Goal: Transaction & Acquisition: Purchase product/service

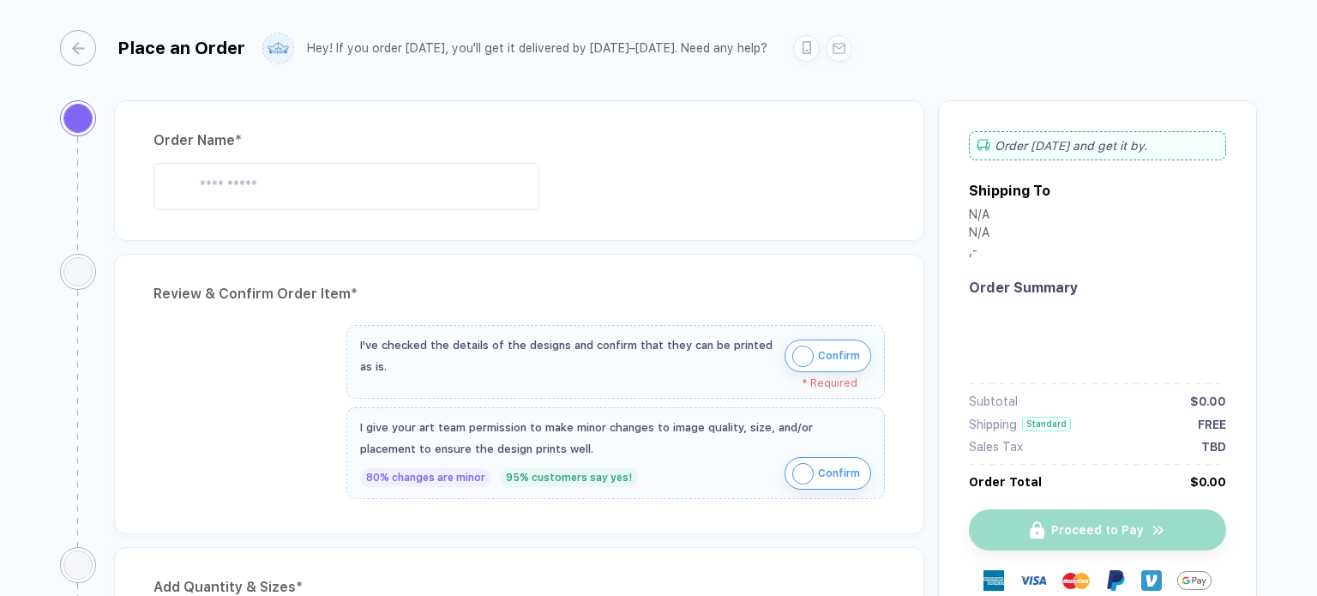
type input "**********"
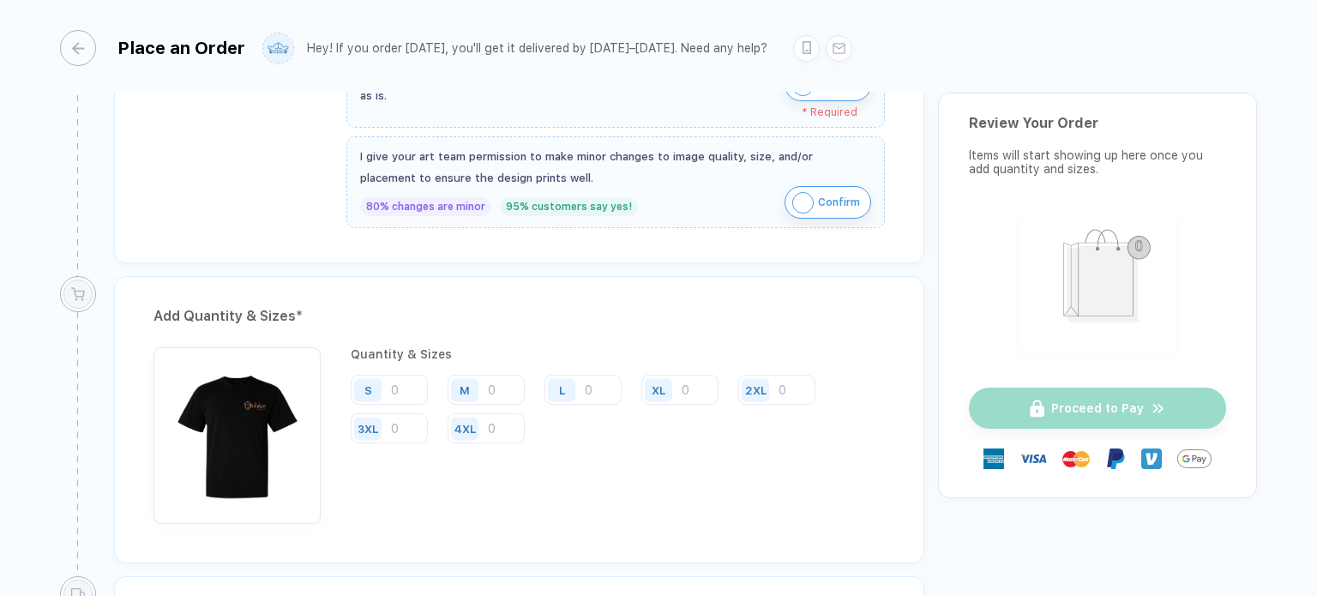
scroll to position [652, 0]
click at [393, 383] on input "number" at bounding box center [389, 389] width 77 height 30
type input "1"
type input "2"
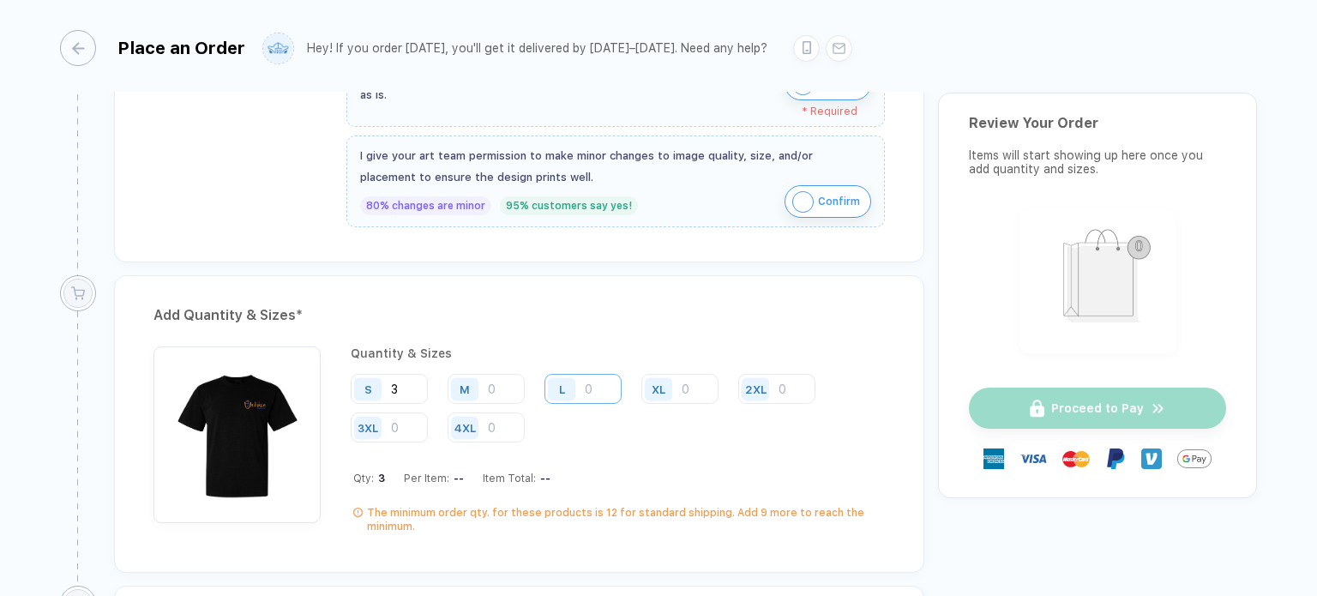
type input "3"
click at [593, 382] on input "number" at bounding box center [582, 389] width 77 height 30
type input "1"
click at [496, 384] on input "number" at bounding box center [486, 389] width 77 height 30
click at [590, 428] on div "S 3 M L 1 XL 2XL 3XL 4XL" at bounding box center [618, 409] width 534 height 70
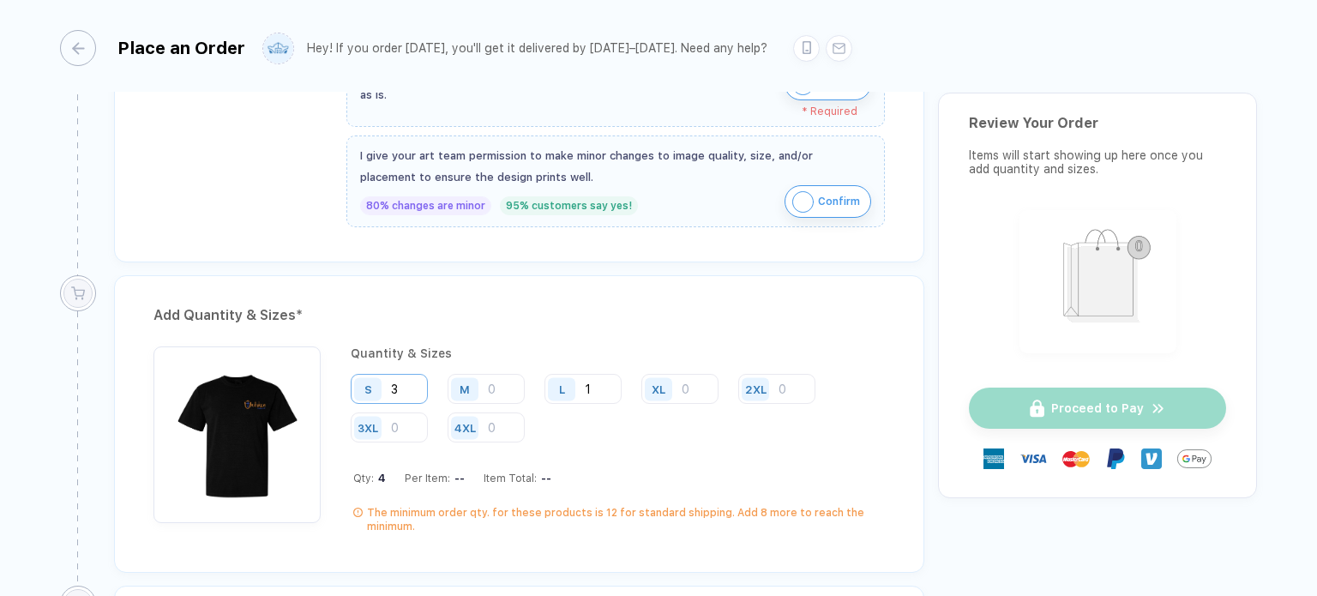
click at [405, 376] on input "3" at bounding box center [389, 389] width 77 height 30
click at [559, 422] on div "S 3 M L 1 XL 2XL 3XL 4XL" at bounding box center [618, 409] width 534 height 70
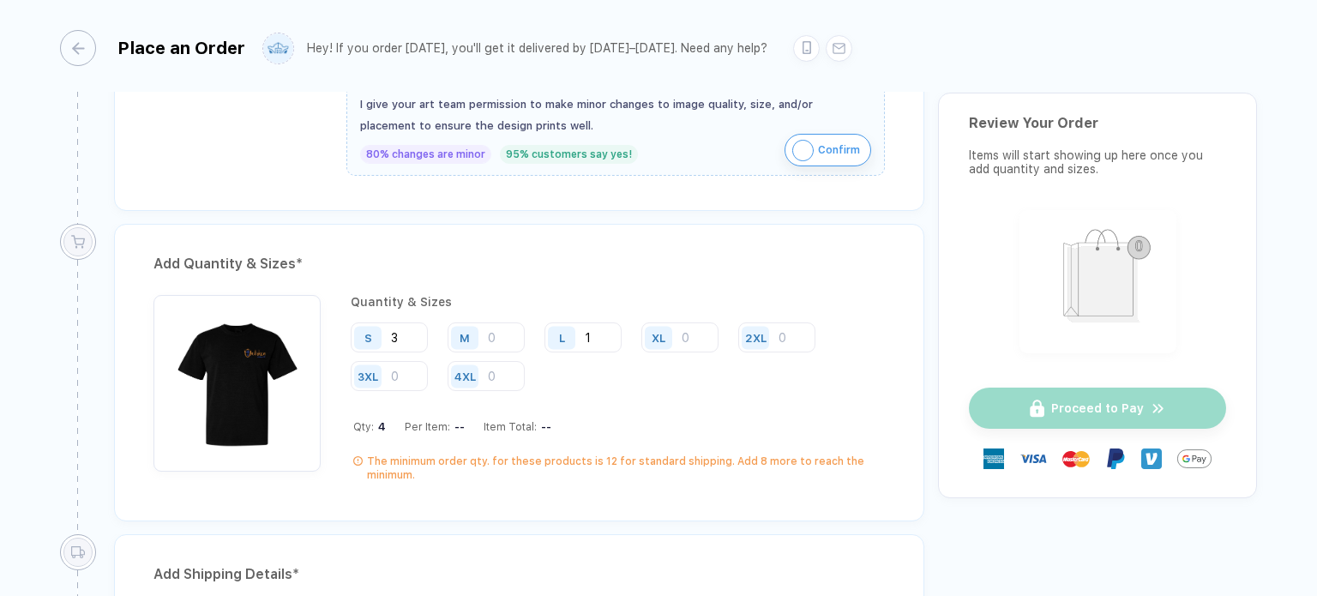
scroll to position [703, 0]
click at [500, 326] on input "number" at bounding box center [486, 337] width 77 height 30
type input "1"
click at [531, 366] on div "4XL" at bounding box center [493, 377] width 90 height 32
click at [420, 330] on input "3" at bounding box center [389, 337] width 77 height 30
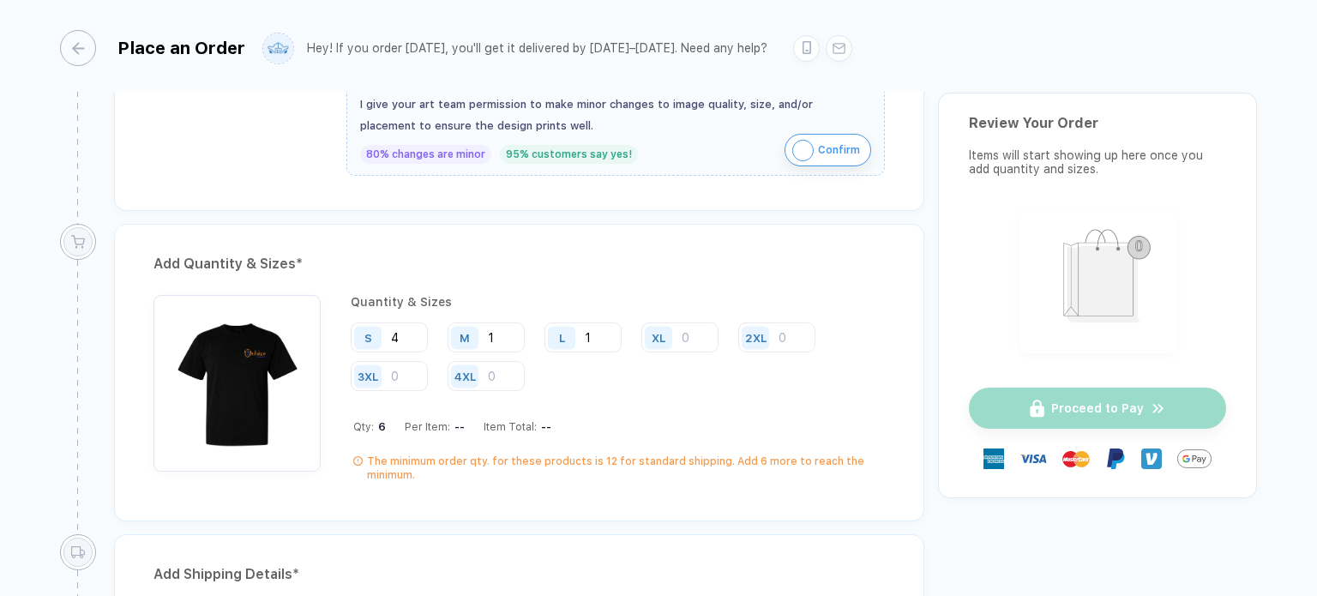
type input "4"
click at [627, 438] on div "Quantity & Sizes S 4 M 1 L 1 XL 2XL 3XL 4XL Qty: 6 Per Item: -- Item Total: -- …" at bounding box center [618, 388] width 534 height 187
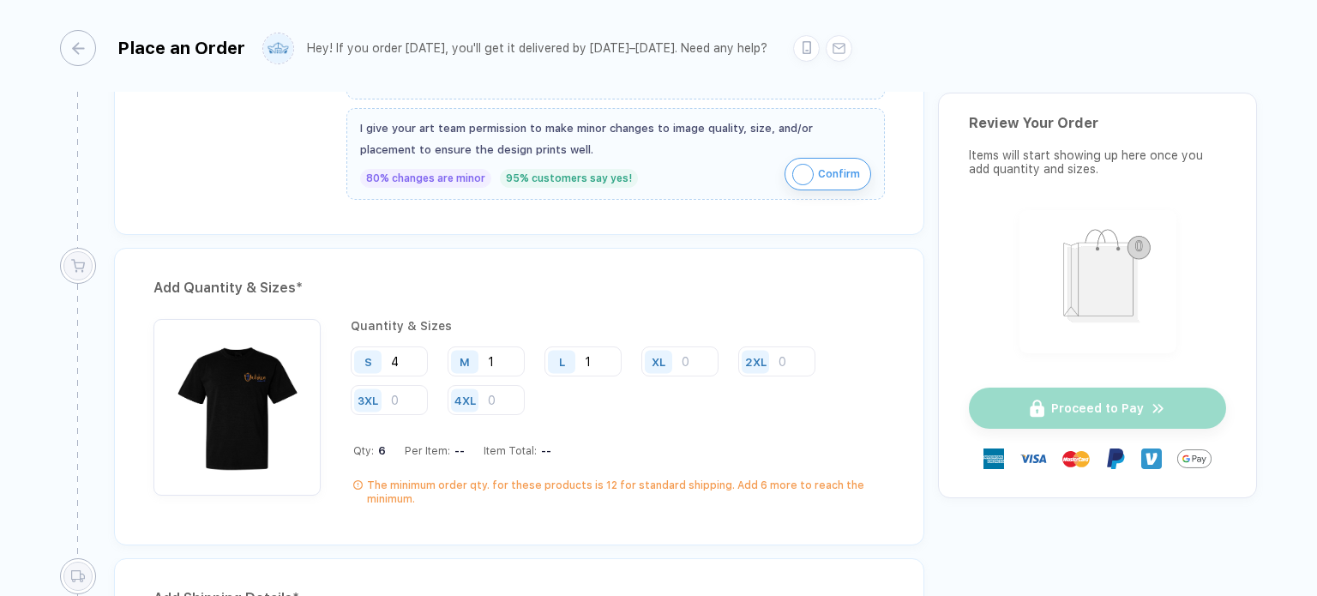
scroll to position [674, 0]
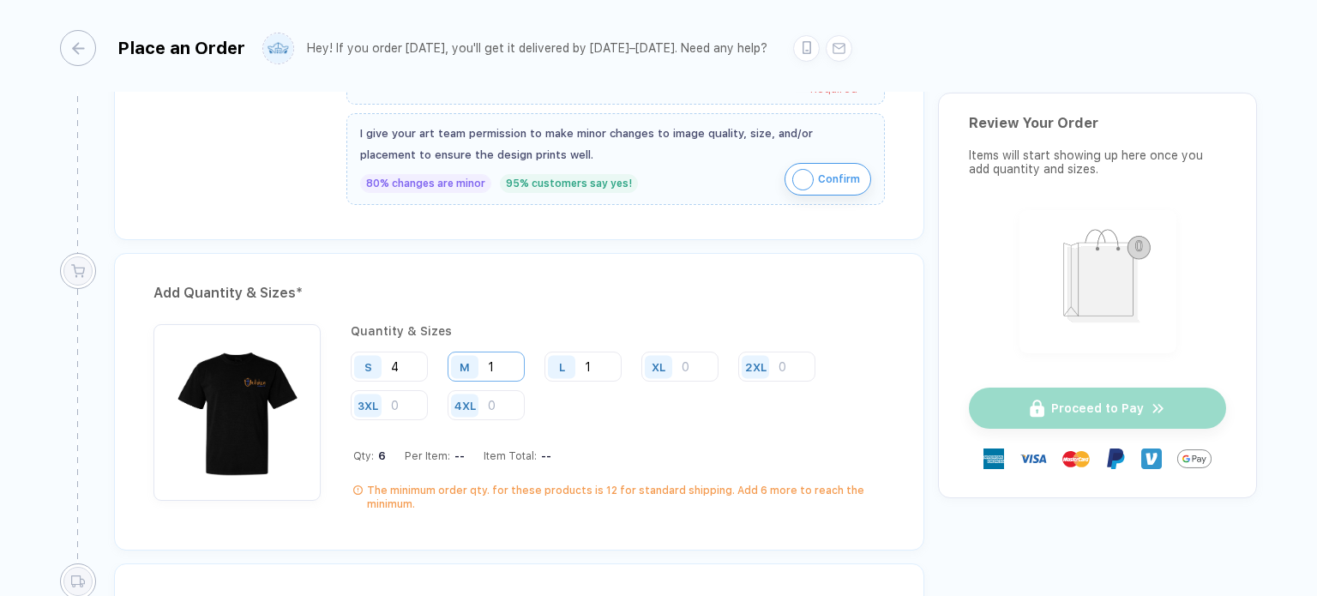
click at [508, 364] on input "1" at bounding box center [486, 367] width 77 height 30
type input "2"
click at [604, 421] on div "Quantity & Sizes S 4 M 2 L 1 XL 2XL 3XL 4XL Qty: 7 Per Item: -- Item Total: -- …" at bounding box center [618, 417] width 534 height 187
click at [412, 364] on input "4" at bounding box center [389, 367] width 77 height 30
type input "6"
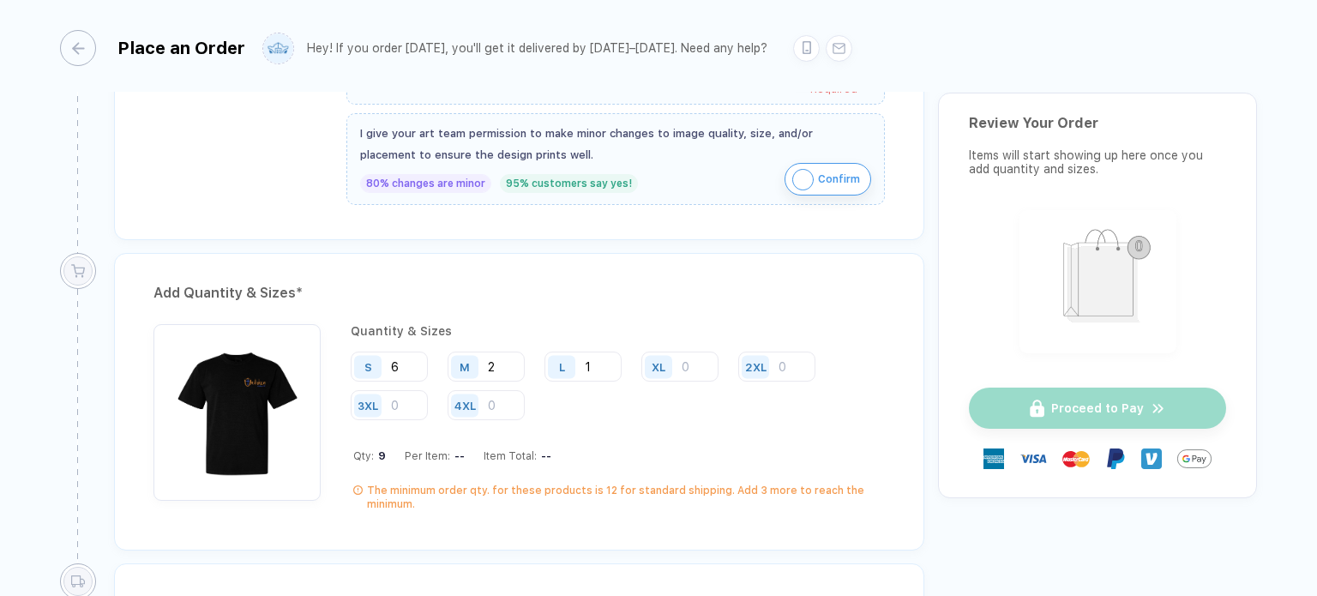
drag, startPoint x: 586, startPoint y: 421, endPoint x: 578, endPoint y: 420, distance: 8.6
click at [578, 420] on div "Quantity & Sizes S 6 M 2 L 1 XL 2XL 3XL 4XL Qty: 9 Per Item: -- Item Total: -- …" at bounding box center [618, 417] width 534 height 187
click at [600, 366] on input "1" at bounding box center [582, 367] width 77 height 30
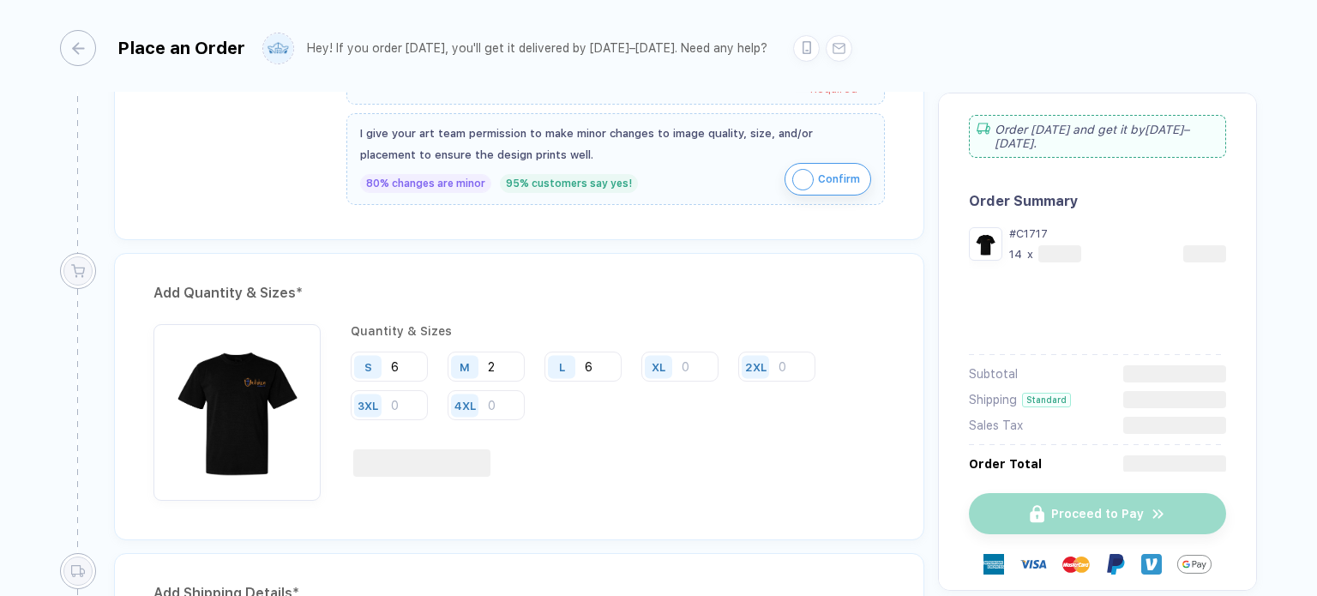
type input "6"
click at [499, 340] on div "Quantity & Sizes S 6 M 2 L 6 XL 2XL 3XL 4XL" at bounding box center [618, 412] width 534 height 177
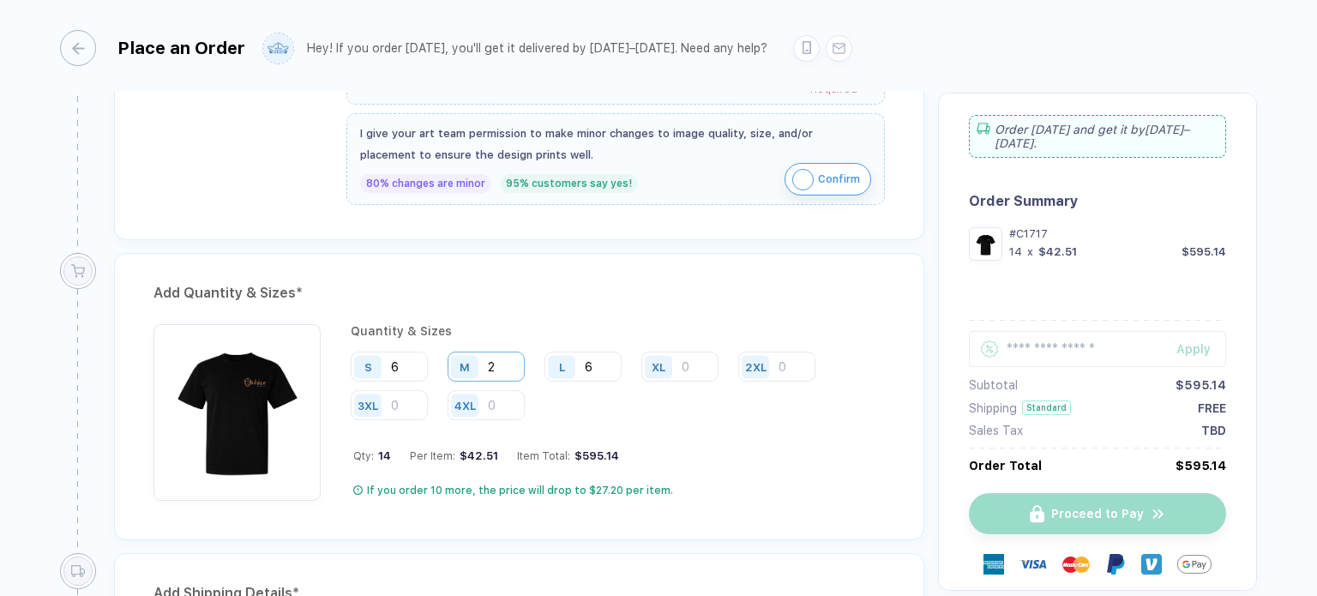
click at [500, 366] on input "2" at bounding box center [486, 367] width 77 height 30
type input "10"
click at [396, 362] on input "6" at bounding box center [389, 367] width 77 height 30
type input "20"
click at [680, 425] on div "Quantity & Sizes S 20 M 10 L 6 XL 2XL 3XL 4XL Qty: 36 Per Item: $24.90 Item Tot…" at bounding box center [618, 412] width 534 height 177
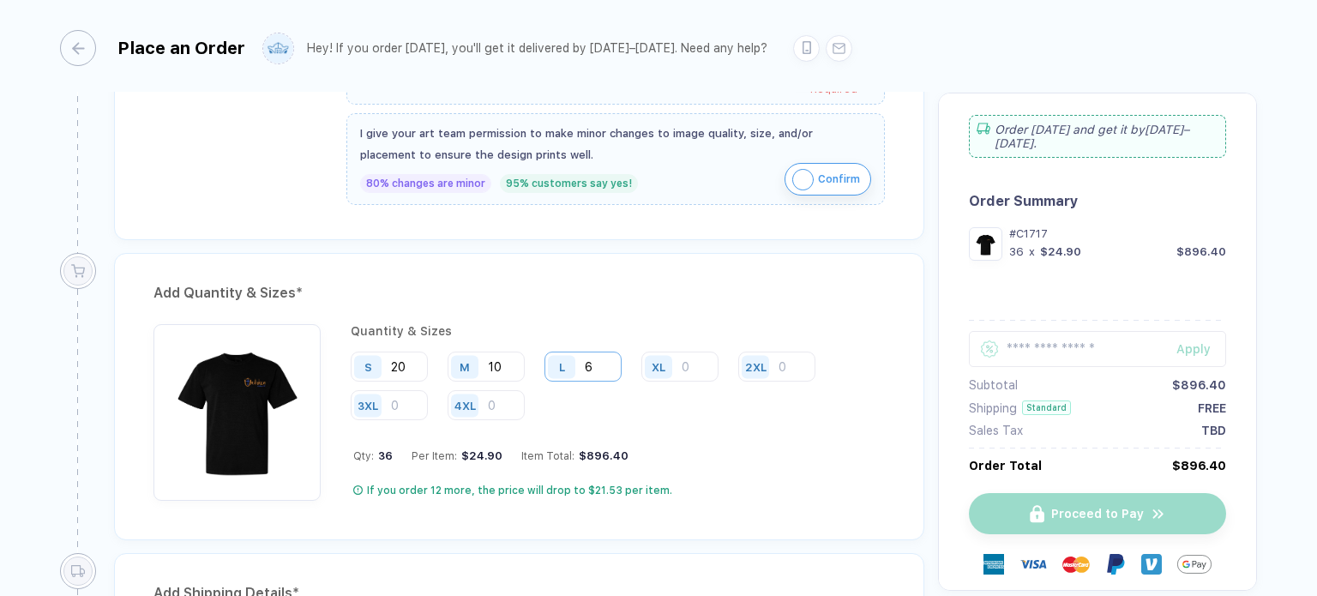
click at [610, 370] on input "6" at bounding box center [582, 367] width 77 height 30
type input "5"
click at [689, 365] on input "number" at bounding box center [679, 367] width 77 height 30
type input "1"
click at [732, 433] on div "Quantity & Sizes S 20 M 10 L 5 XL 1 2XL 3XL 4XL Qty: 36 Per Item: $24.90 Item T…" at bounding box center [618, 412] width 534 height 177
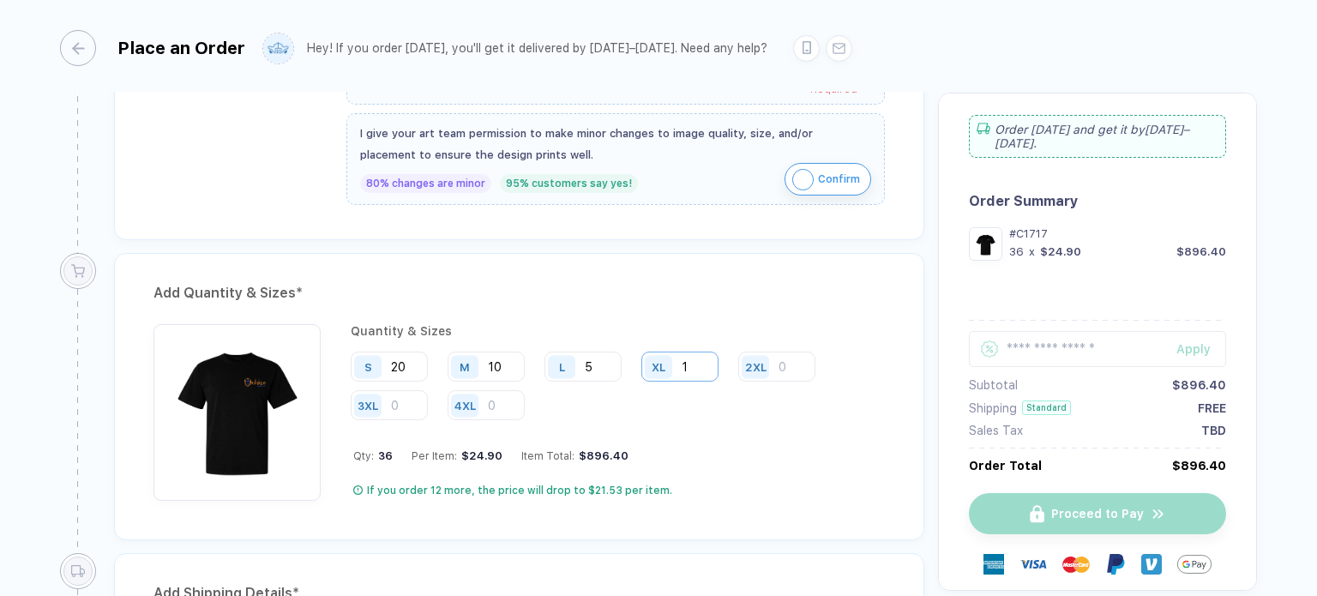
click at [695, 371] on input "1" at bounding box center [679, 367] width 77 height 30
click at [593, 365] on input "5" at bounding box center [582, 367] width 77 height 30
type input "6"
click at [623, 388] on div "S 20 M 10 L 6 XL 2XL 3XL 4XL" at bounding box center [618, 387] width 534 height 70
click at [757, 428] on div "Quantity & Sizes S 20 M 10 L 6 XL 2XL 3XL 4XL Qty: 36 Per Item: $24.90 Item Tot…" at bounding box center [618, 412] width 534 height 177
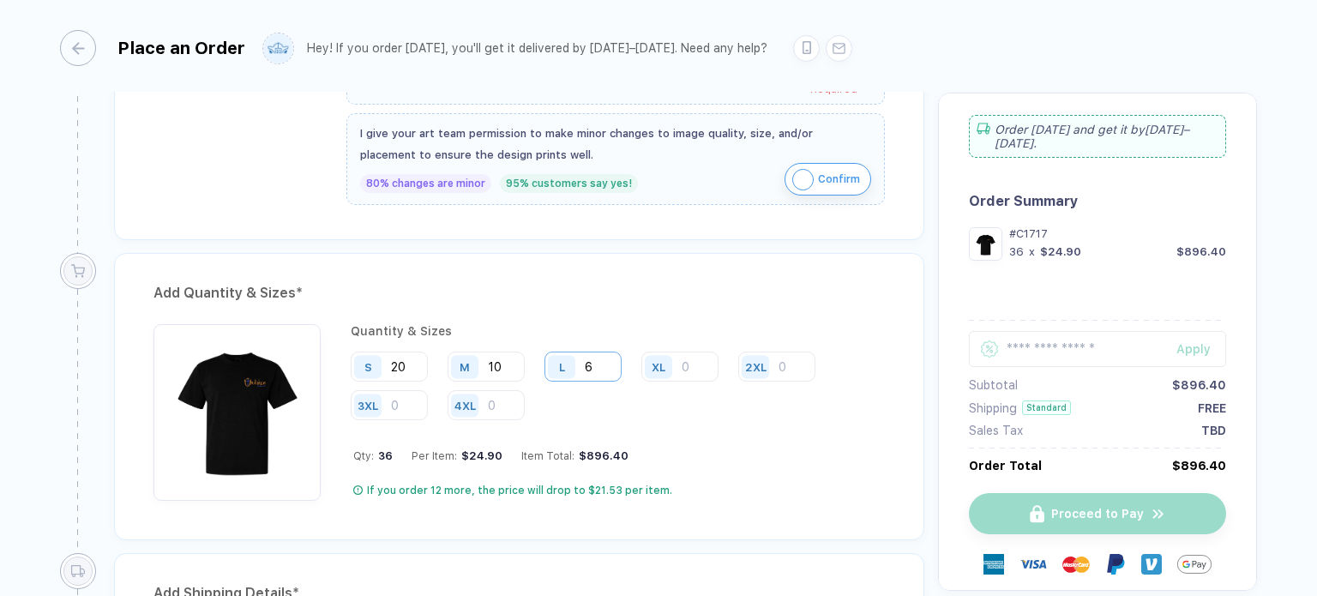
click at [590, 359] on input "6" at bounding box center [582, 367] width 77 height 30
click at [502, 364] on input "10" at bounding box center [486, 367] width 77 height 30
type input "1"
click at [406, 360] on input "20" at bounding box center [389, 367] width 77 height 30
type input "2"
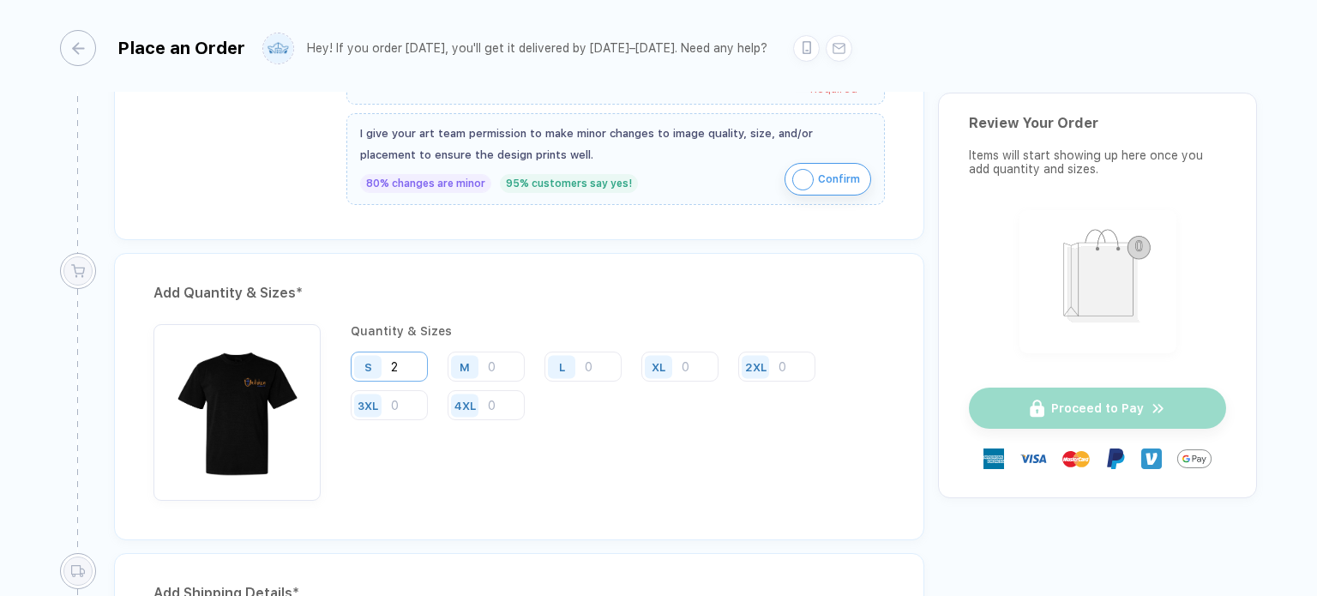
type input "20"
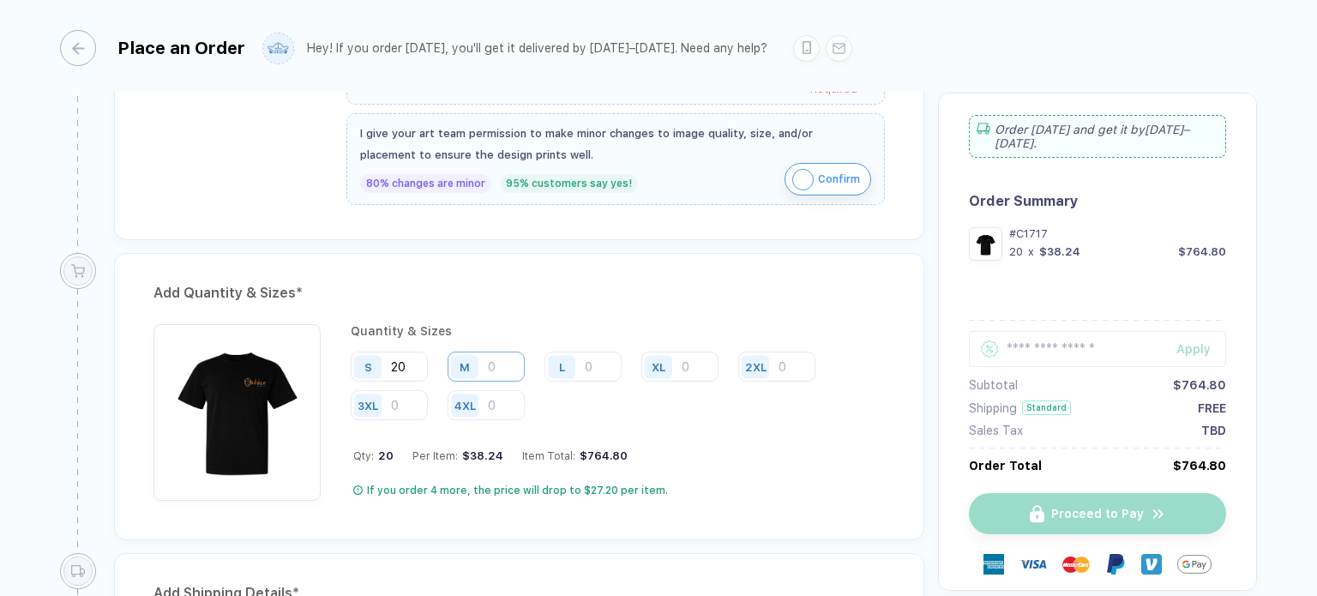
click at [501, 359] on input "number" at bounding box center [486, 367] width 77 height 30
type input "10"
click at [595, 360] on input "number" at bounding box center [582, 367] width 77 height 30
type input "3"
click at [698, 364] on input "number" at bounding box center [679, 367] width 77 height 30
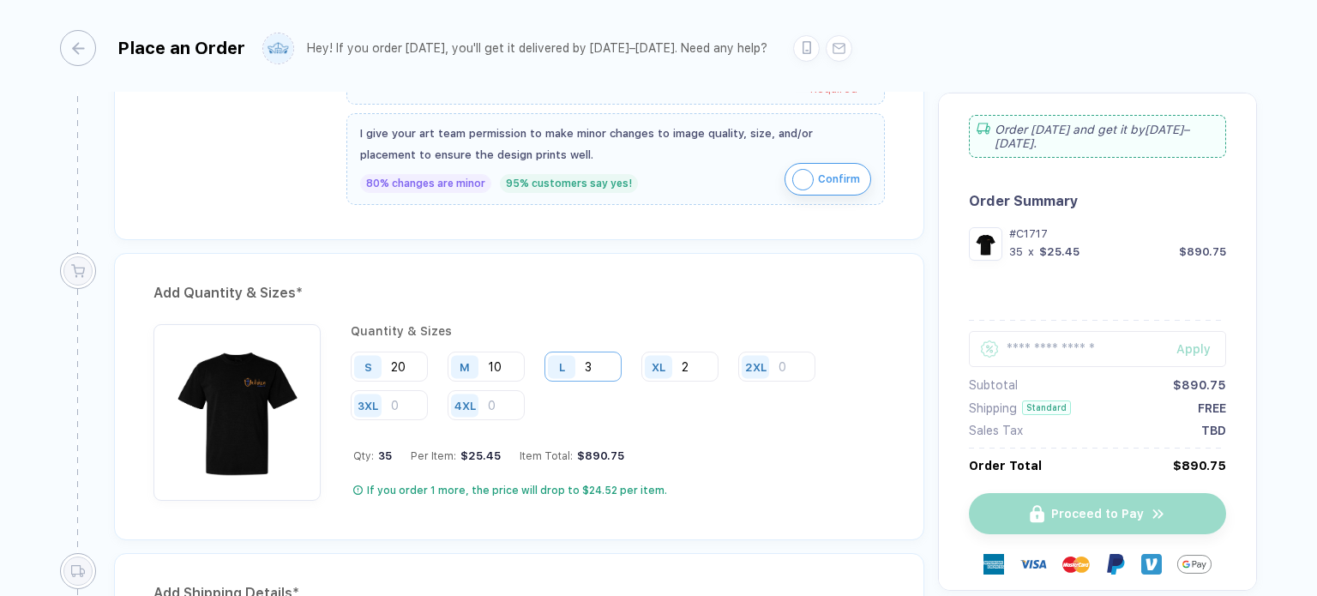
type input "2"
click at [610, 364] on input "3" at bounding box center [582, 367] width 77 height 30
type input "4"
click at [720, 409] on div "S 20 M 10 L 4 XL 2 2XL 3XL 4XL" at bounding box center [618, 387] width 534 height 70
click at [426, 353] on input "20" at bounding box center [389, 367] width 77 height 30
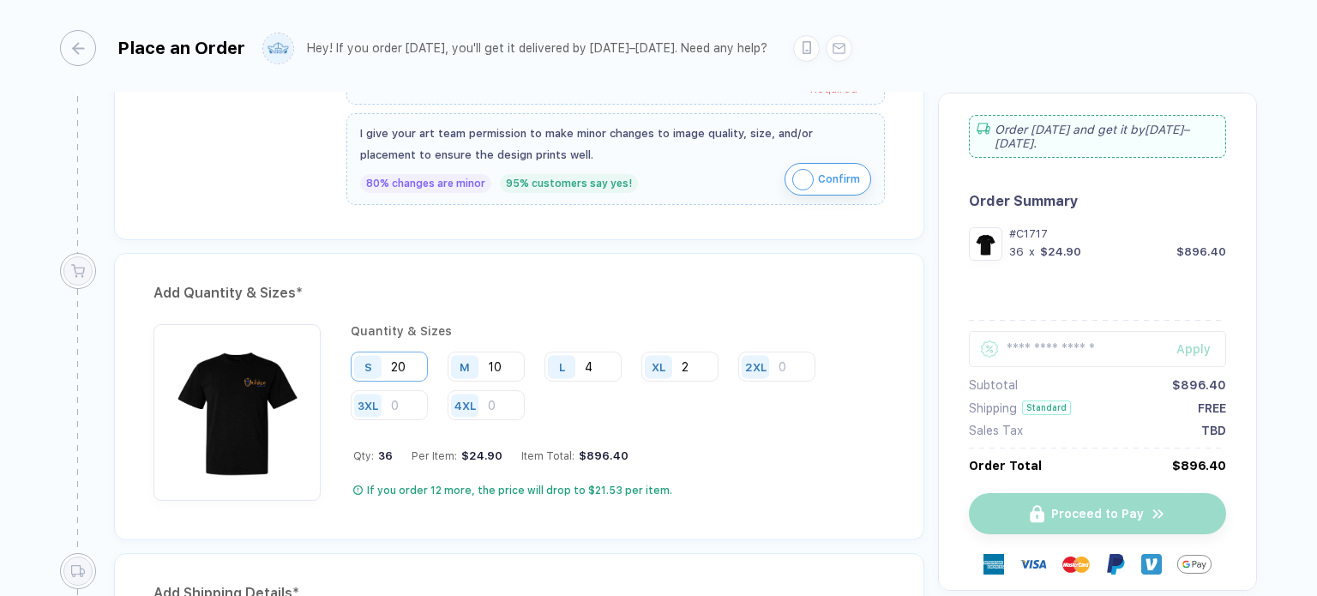
type input "2"
click at [511, 366] on input "10" at bounding box center [486, 367] width 77 height 30
click at [602, 359] on input "4" at bounding box center [582, 367] width 77 height 30
click at [408, 366] on input "15" at bounding box center [389, 367] width 77 height 30
type input "1"
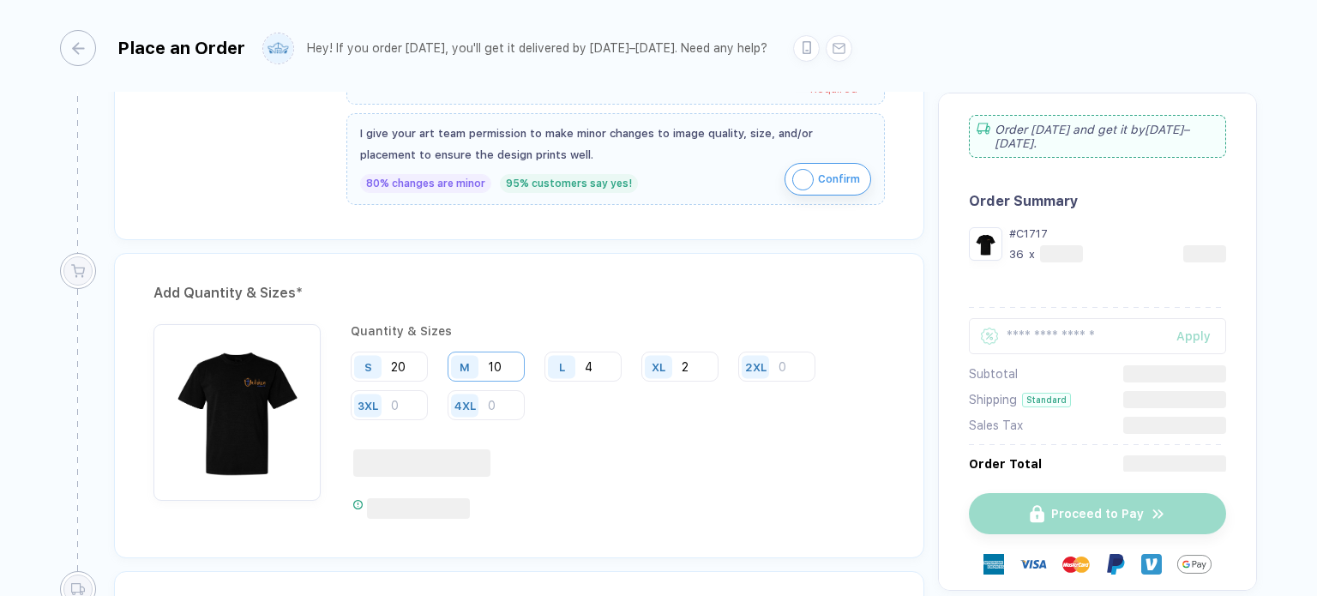
type input "20"
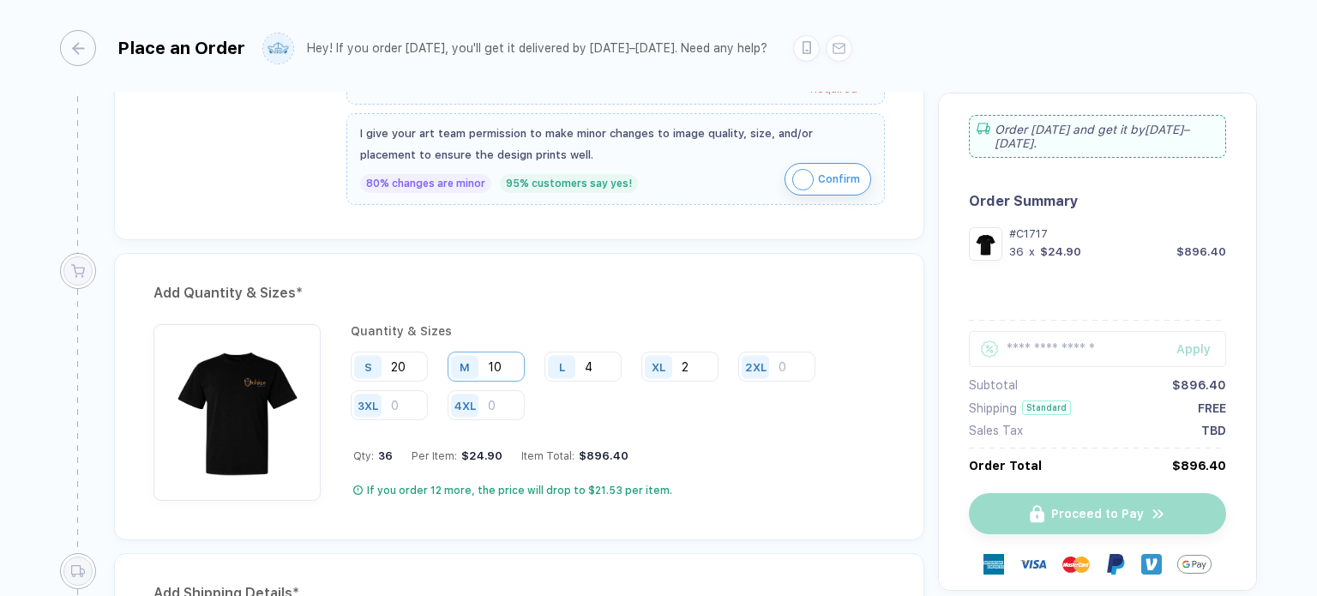
click at [501, 371] on input "10" at bounding box center [486, 367] width 77 height 30
click at [620, 371] on input "4" at bounding box center [582, 367] width 77 height 30
click at [696, 361] on input "2" at bounding box center [679, 367] width 77 height 30
click at [614, 364] on input "number" at bounding box center [582, 367] width 77 height 30
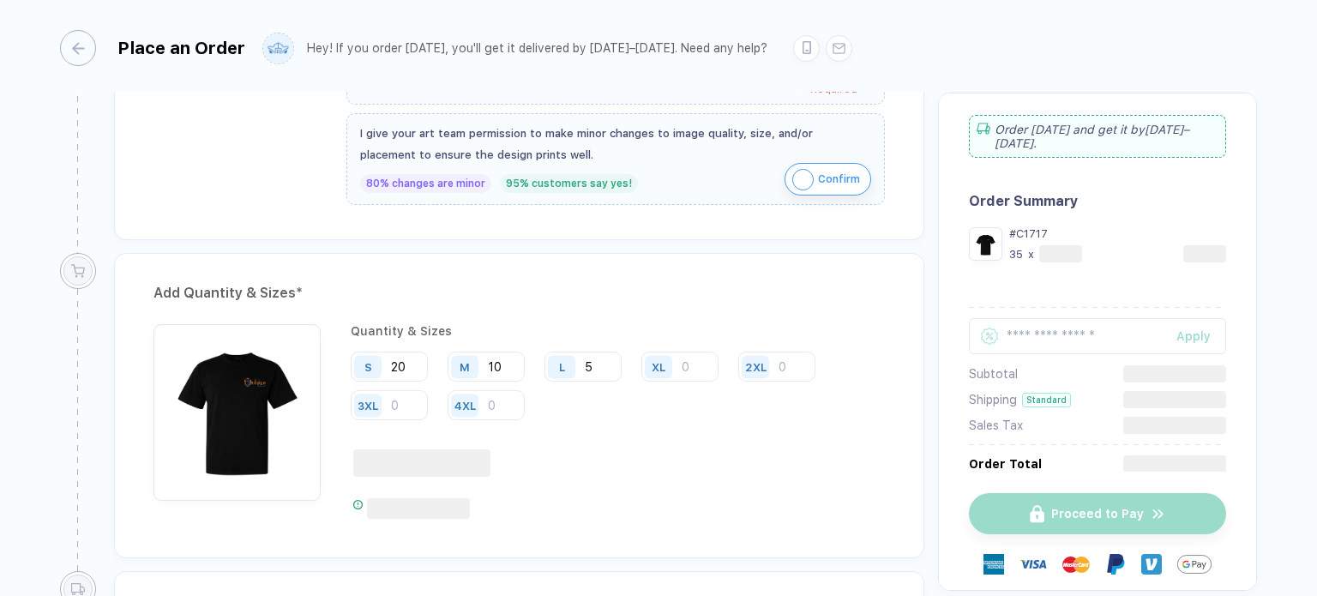
type input "5"
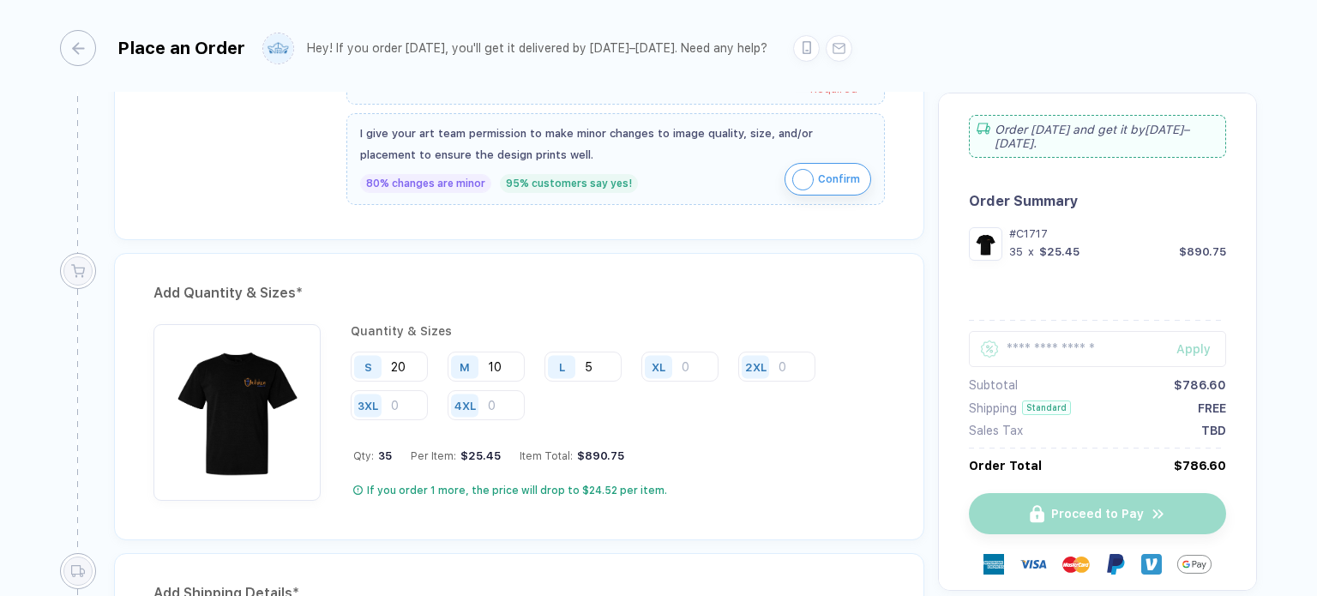
click at [714, 395] on div "S 20 M 10 L 5 XL 2XL 3XL 4XL" at bounding box center [618, 387] width 534 height 70
click at [691, 370] on input "number" at bounding box center [679, 367] width 77 height 30
type input "2"
click at [744, 423] on div "Quantity & Sizes S 20 M 10 L 5 XL 2 2XL 3XL 4XL Qty: 37 Per Item: $24.78 Item T…" at bounding box center [618, 412] width 534 height 177
click at [698, 360] on input "2" at bounding box center [679, 367] width 77 height 30
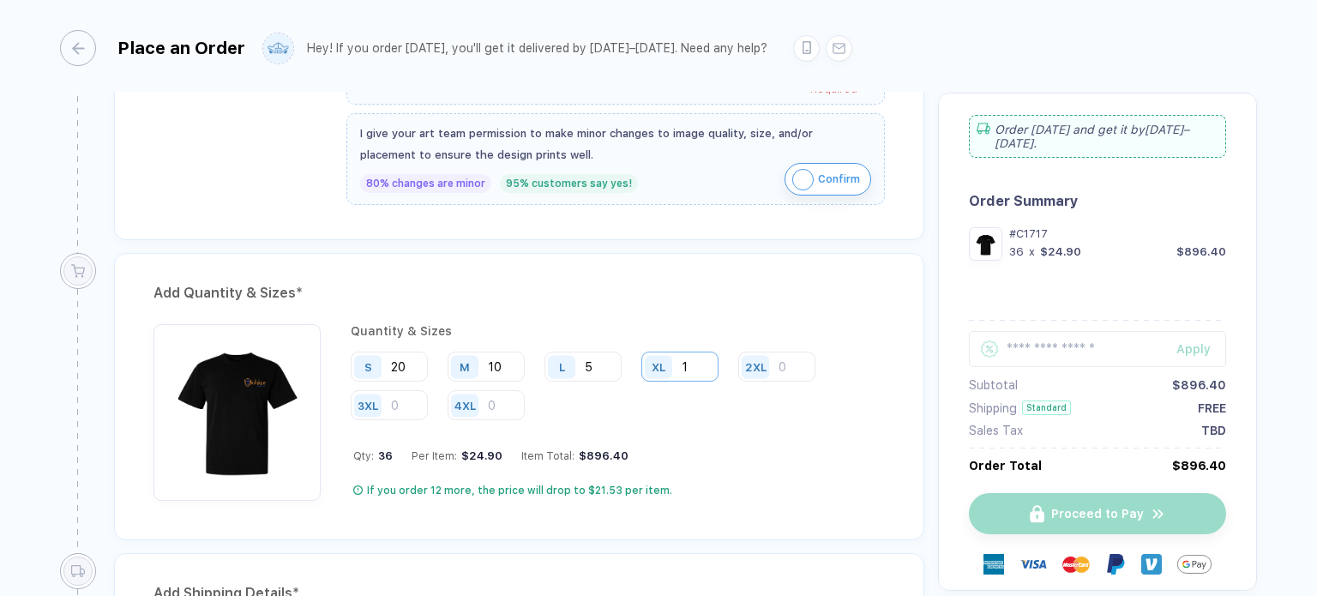
type input "1"
click at [1043, 510] on div "Proceed to Pay" at bounding box center [1097, 513] width 257 height 41
click at [1036, 493] on div "Proceed to Pay" at bounding box center [1097, 513] width 257 height 41
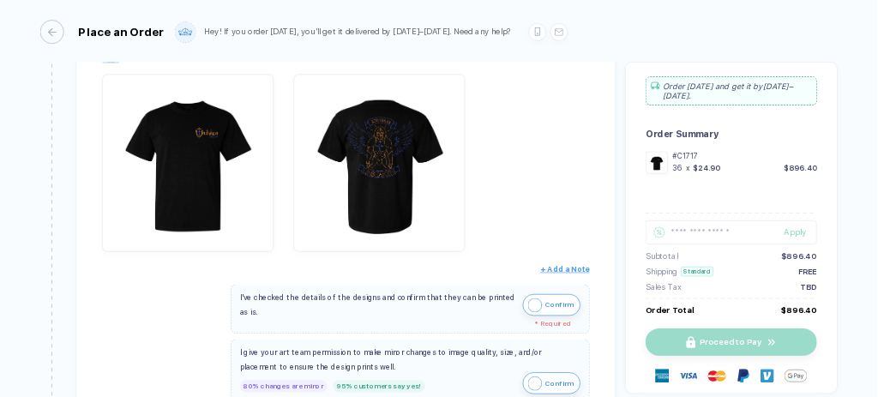
scroll to position [278, 0]
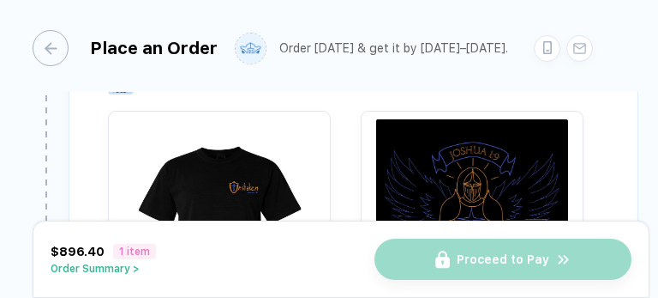
scroll to position [393, 0]
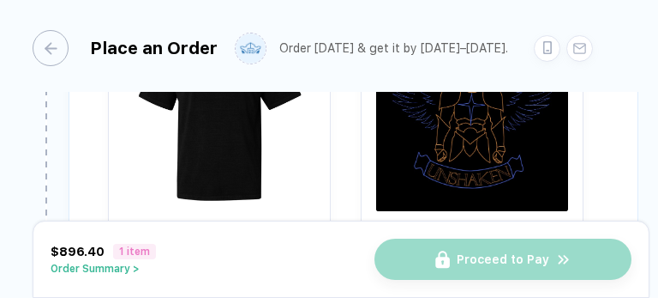
click at [616, 159] on div "Review & Confirm Order Item * Adult Heavyweight T-Shirt Style # C1717 Black Scr…" at bounding box center [354, 178] width 570 height 634
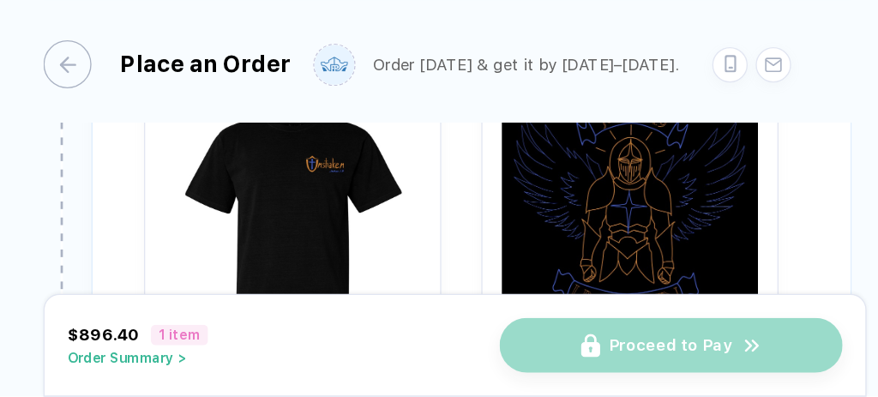
scroll to position [342, 0]
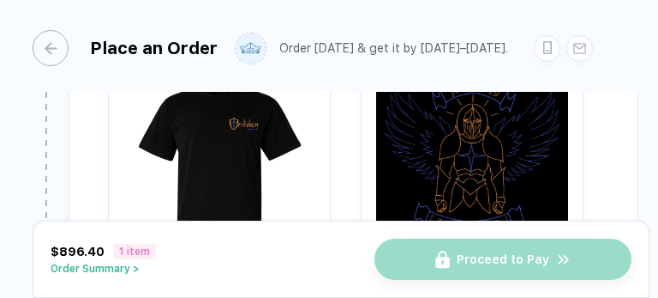
click at [528, 135] on img "button" at bounding box center [473, 159] width 206 height 206
click at [607, 152] on div "Review & Confirm Order Item * Adult Heavyweight T-Shirt Style # C1717 Black Scr…" at bounding box center [354, 229] width 570 height 634
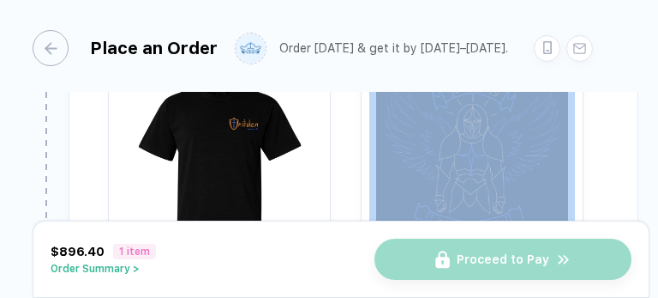
click at [607, 152] on div "Review & Confirm Order Item * Adult Heavyweight T-Shirt Style # C1717 Black Scr…" at bounding box center [354, 229] width 570 height 634
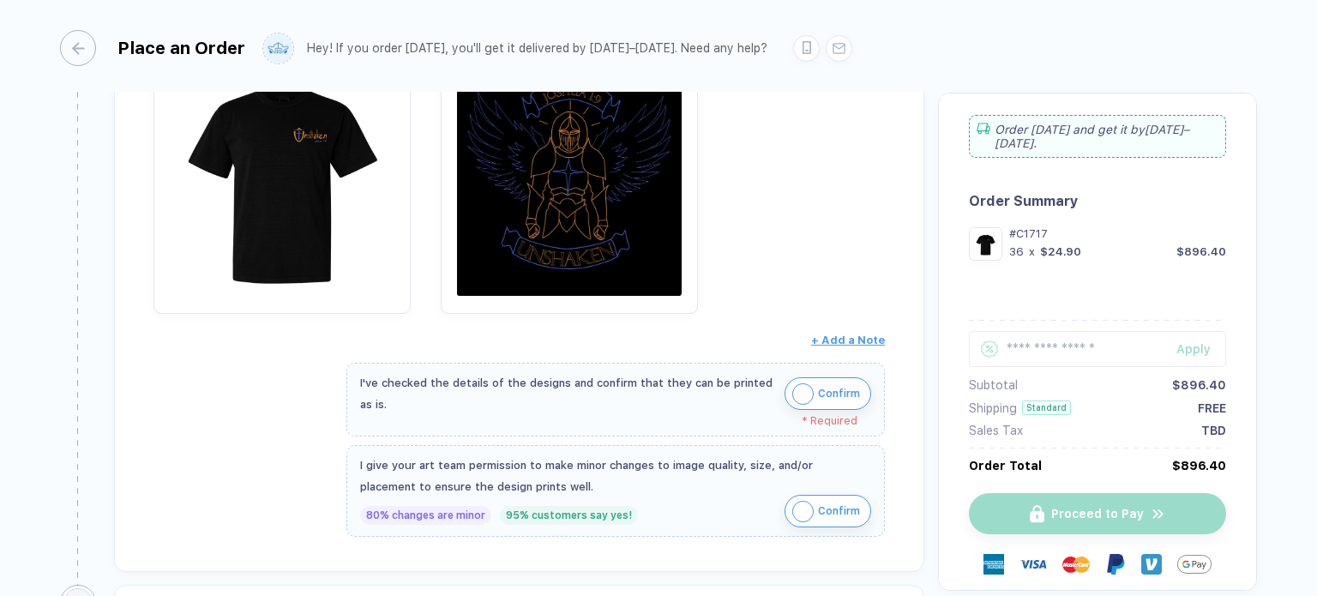
drag, startPoint x: 815, startPoint y: 311, endPoint x: 670, endPoint y: 264, distance: 152.4
click at [670, 264] on img "button" at bounding box center [569, 176] width 240 height 240
click at [892, 263] on div "Review & Confirm Order Item * Adult Heavyweight T-Shirt Style # C1717 Screen Pr…" at bounding box center [519, 242] width 810 height 660
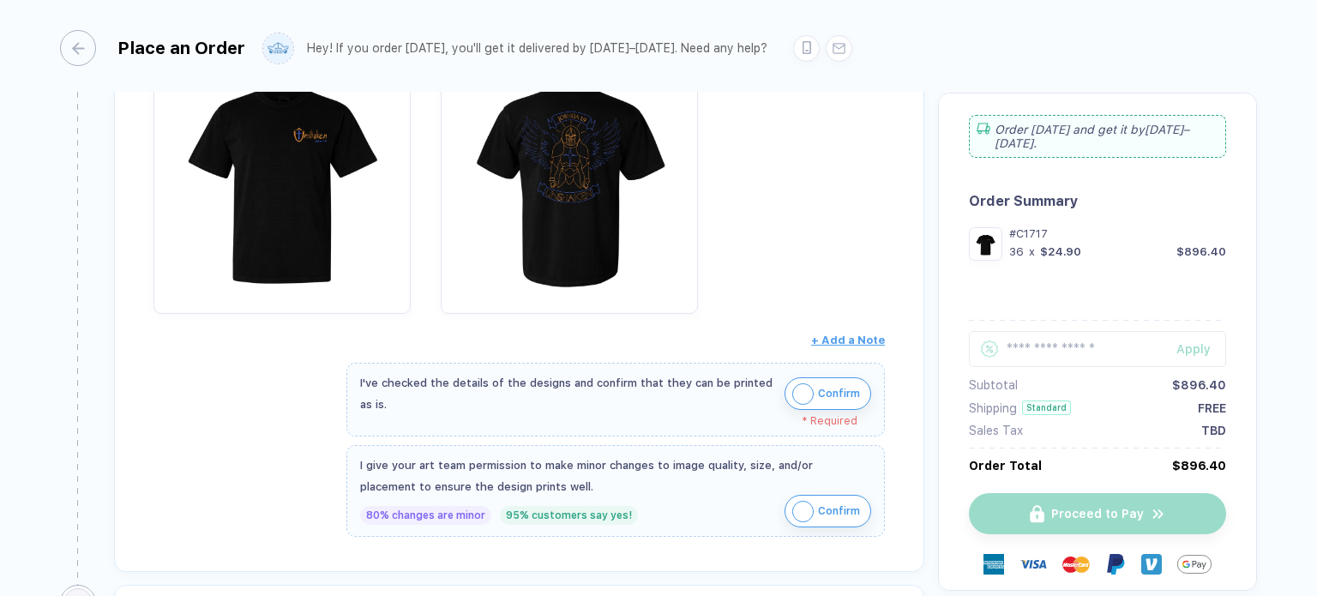
click at [579, 213] on img "button" at bounding box center [569, 176] width 240 height 240
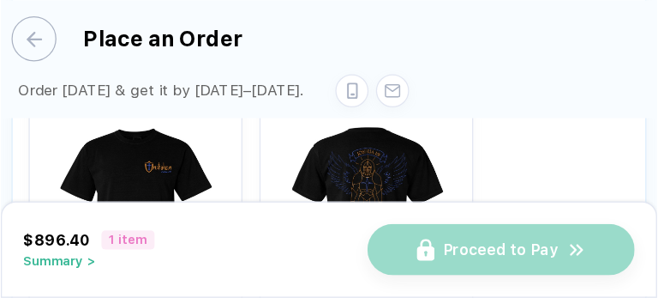
scroll to position [285, 0]
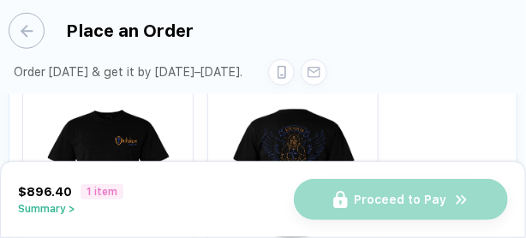
click at [433, 105] on div at bounding box center [263, 171] width 482 height 181
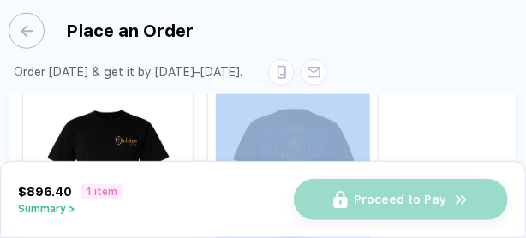
click at [433, 105] on div at bounding box center [263, 171] width 482 height 181
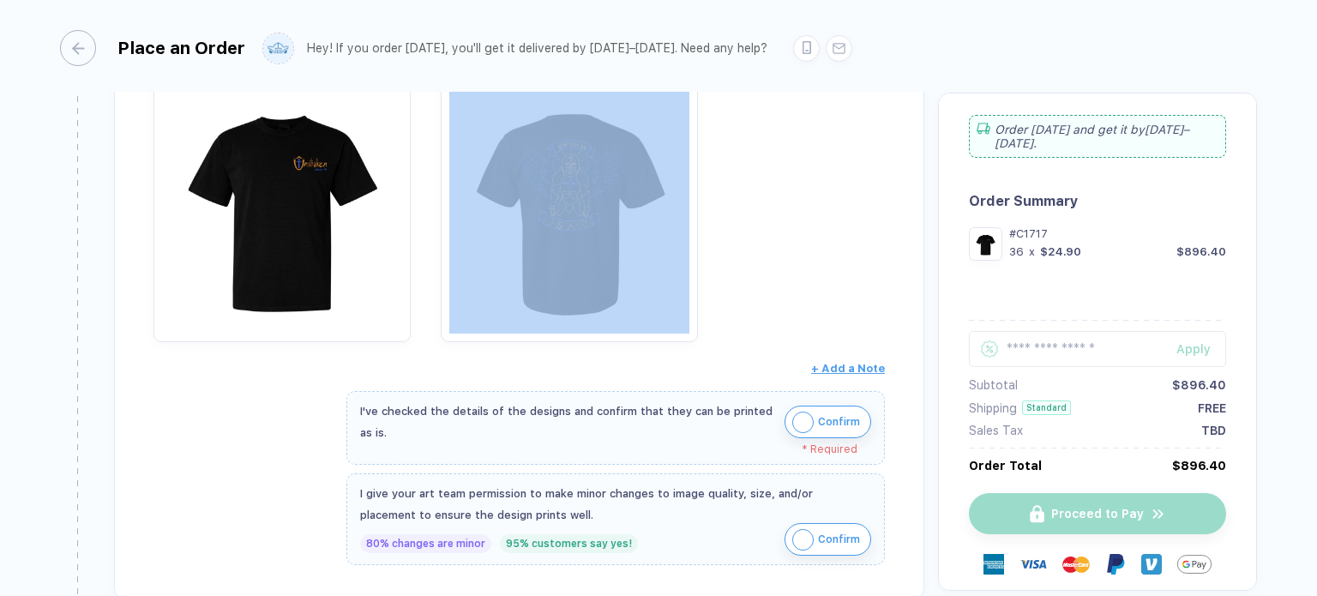
scroll to position [369, 0]
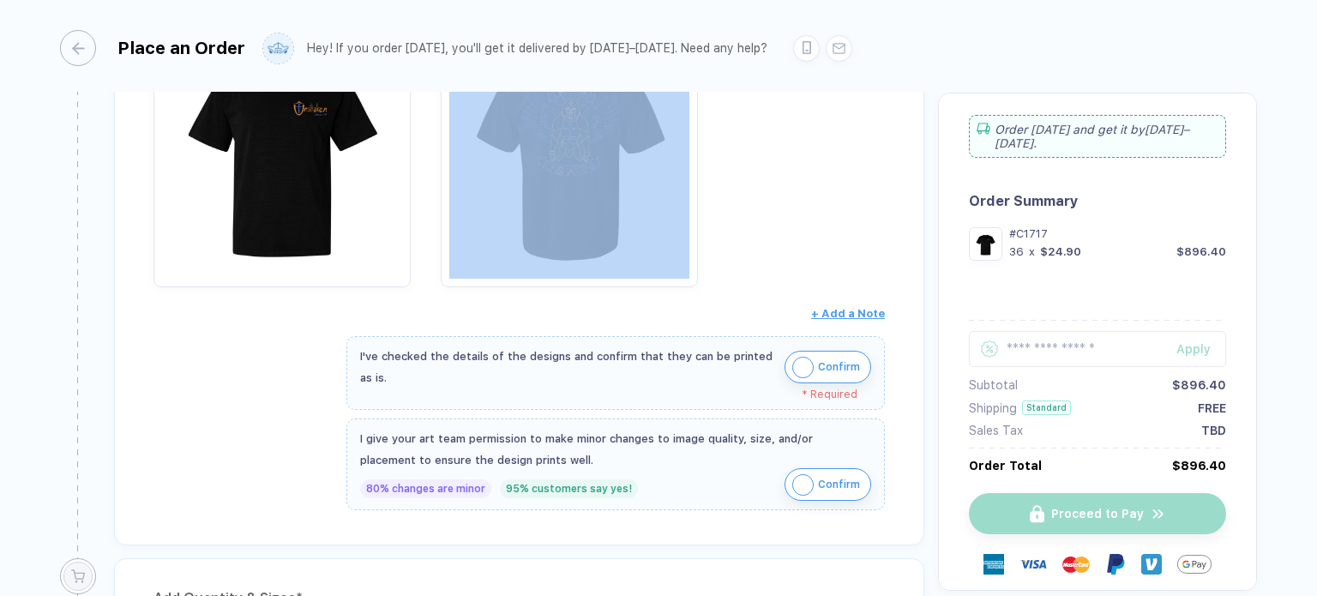
click at [800, 367] on img "button" at bounding box center [802, 367] width 21 height 21
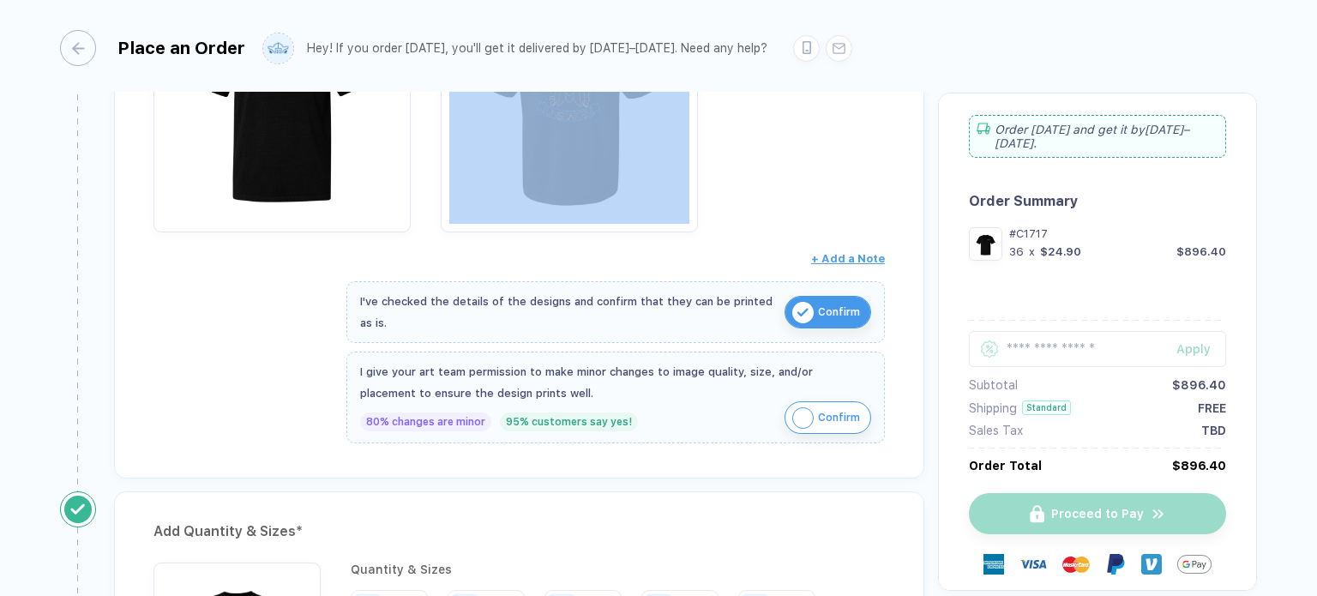
scroll to position [427, 0]
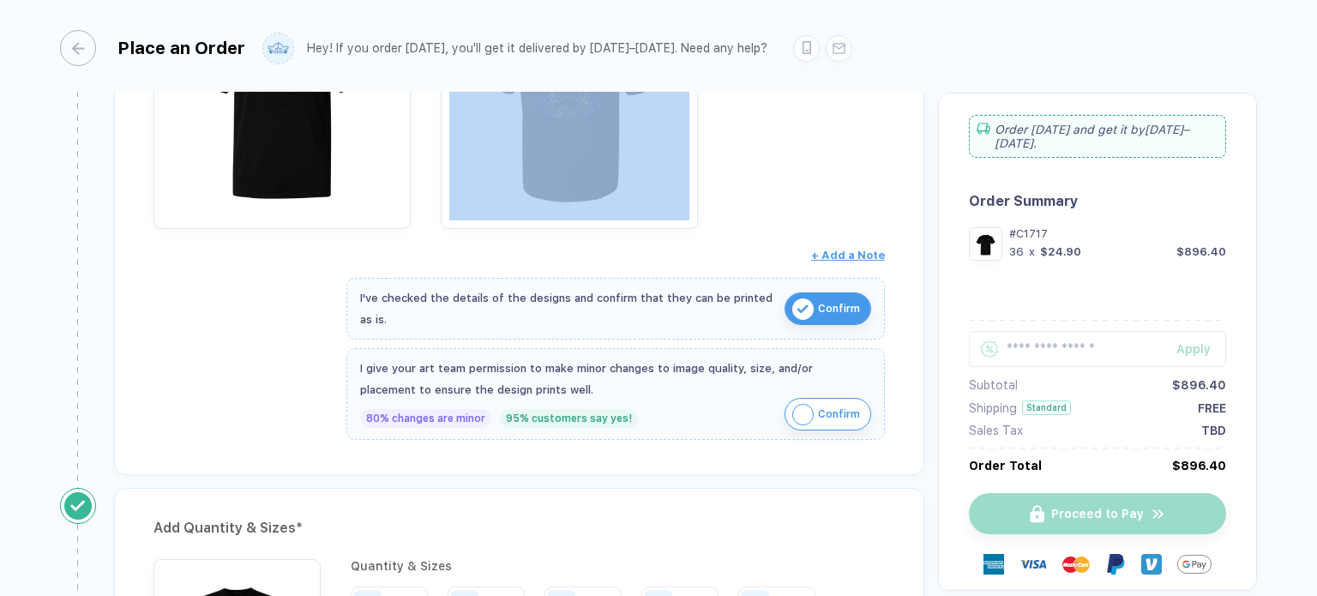
click at [792, 404] on img "button" at bounding box center [802, 414] width 21 height 21
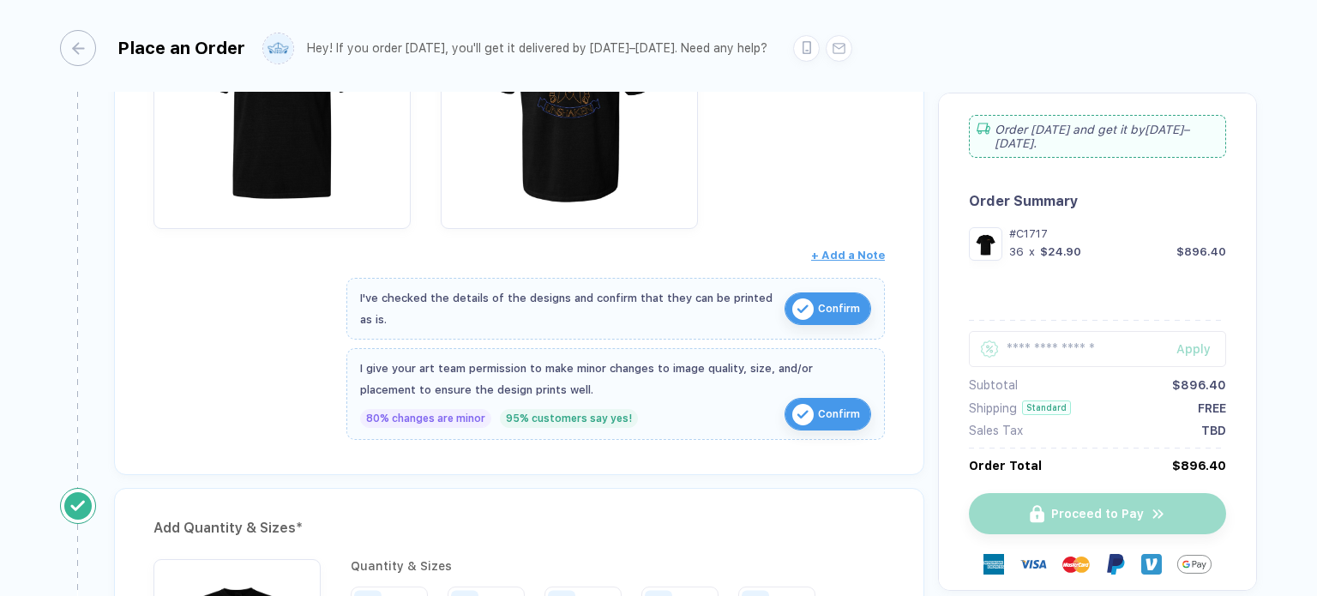
click at [739, 465] on div "Review & Confirm Order Item * Adult Heavyweight T-Shirt Style # C1717 Screen Pr…" at bounding box center [519, 151] width 810 height 648
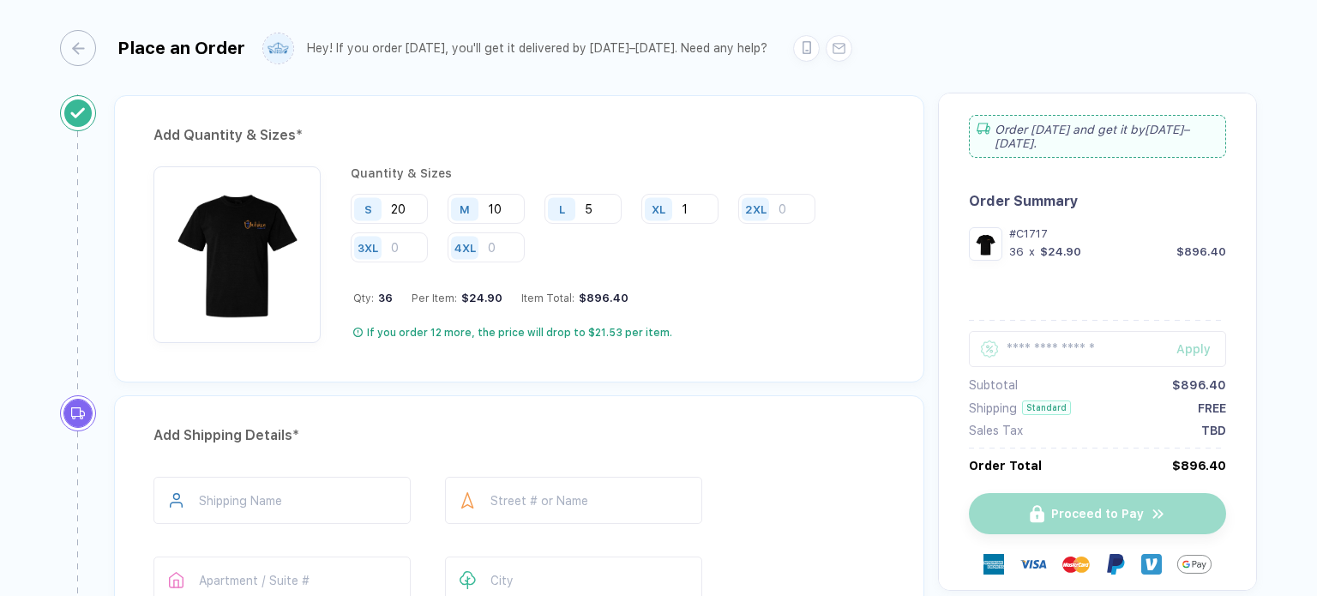
scroll to position [821, 0]
click at [695, 195] on input "1" at bounding box center [679, 207] width 77 height 30
type input "7"
type input "1"
type input "7"
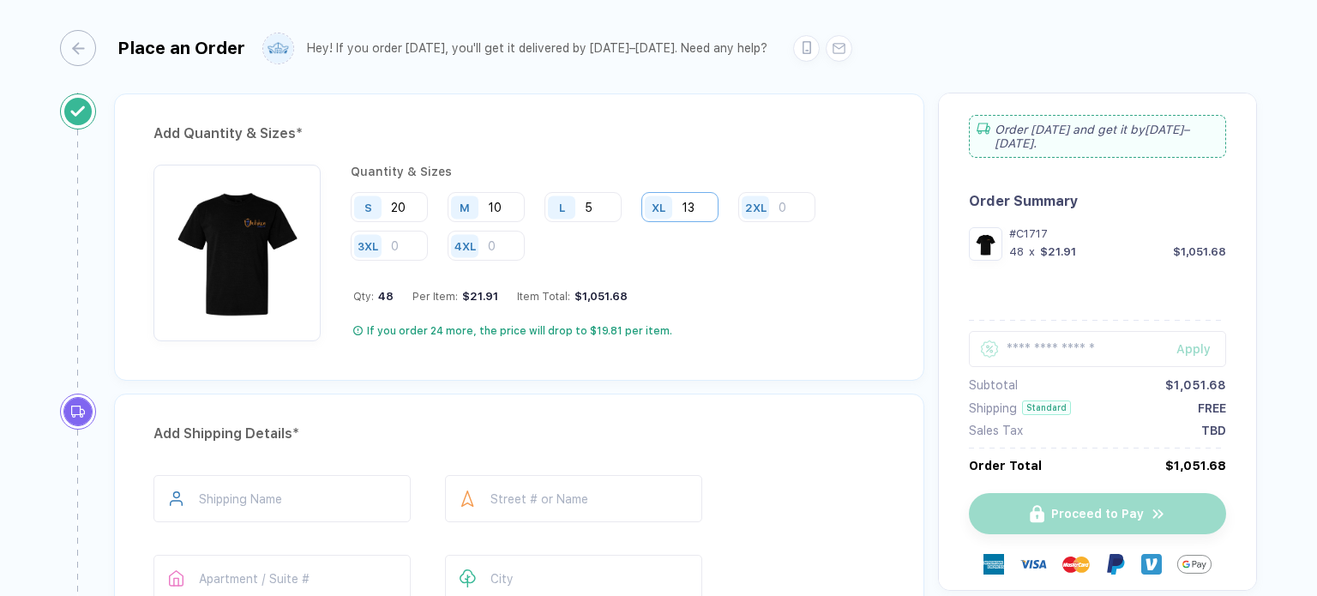
type input "1"
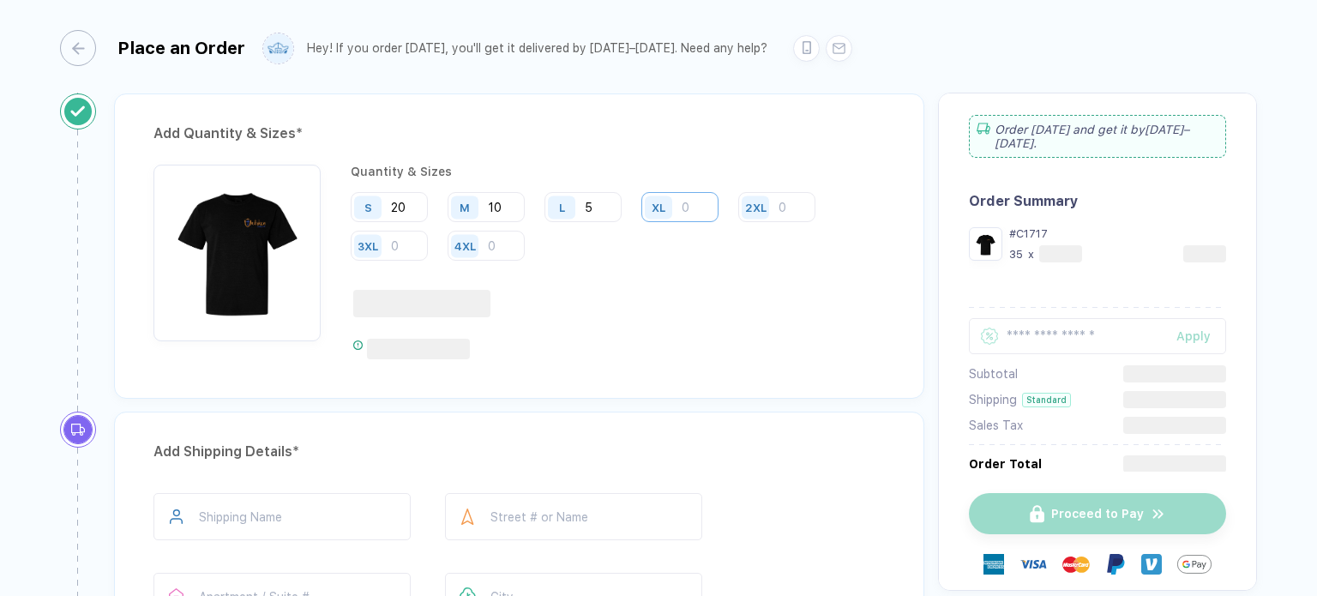
type input "1"
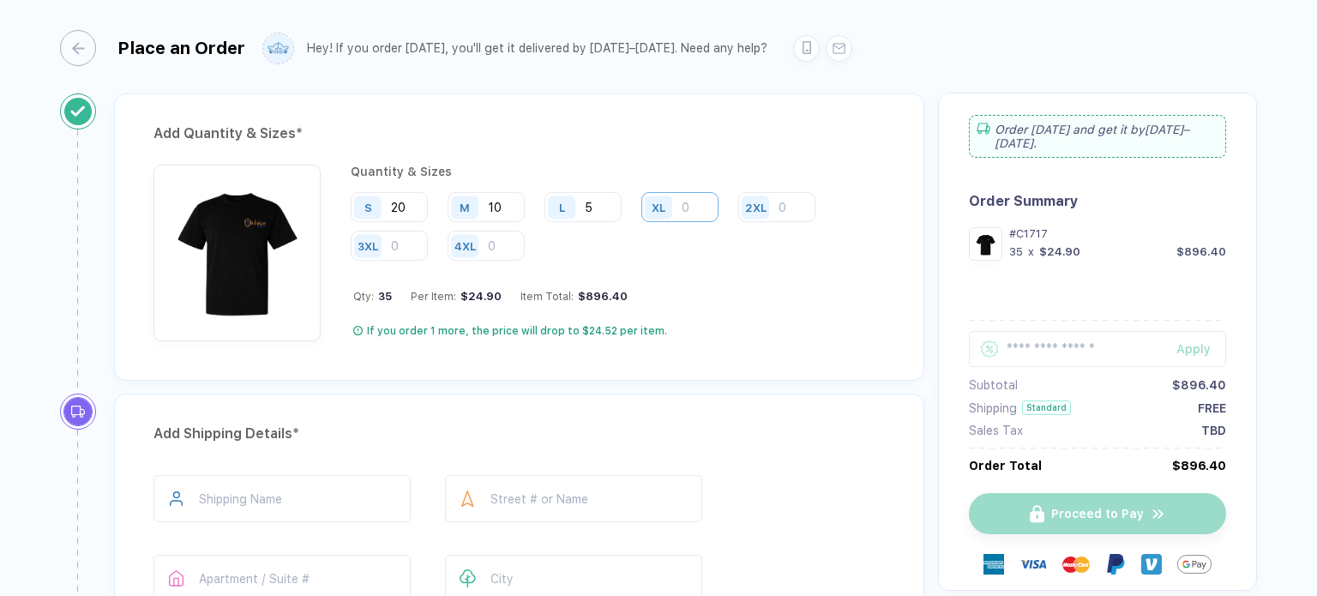
type input "7"
type input "1"
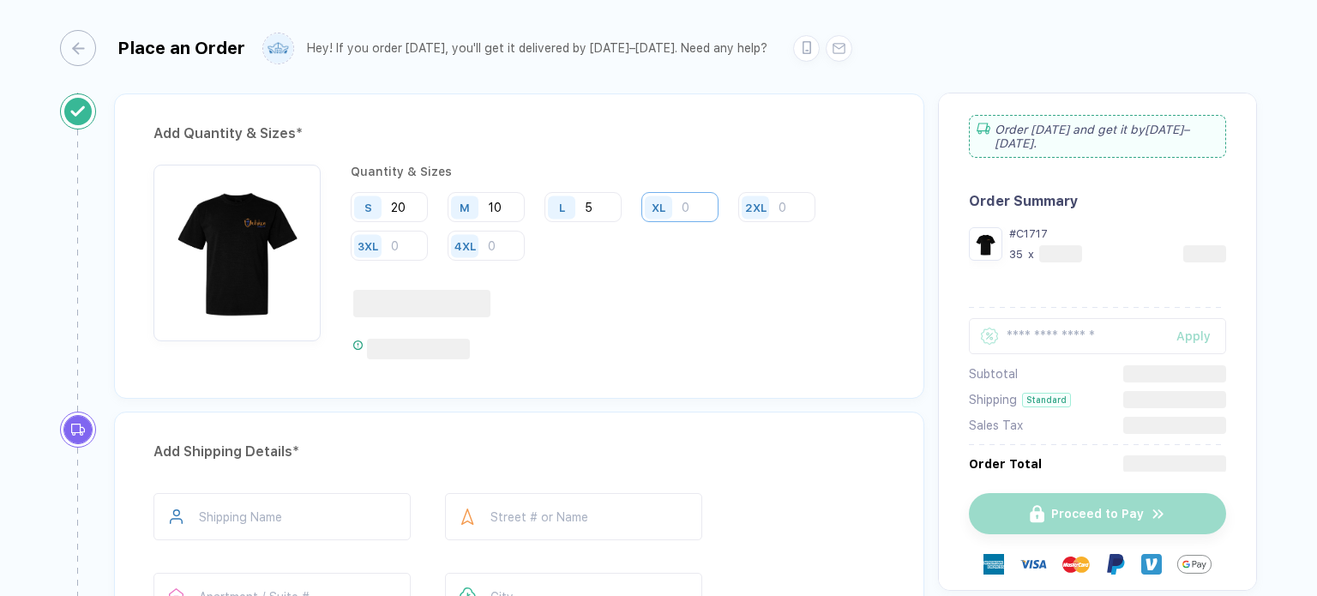
type input "2"
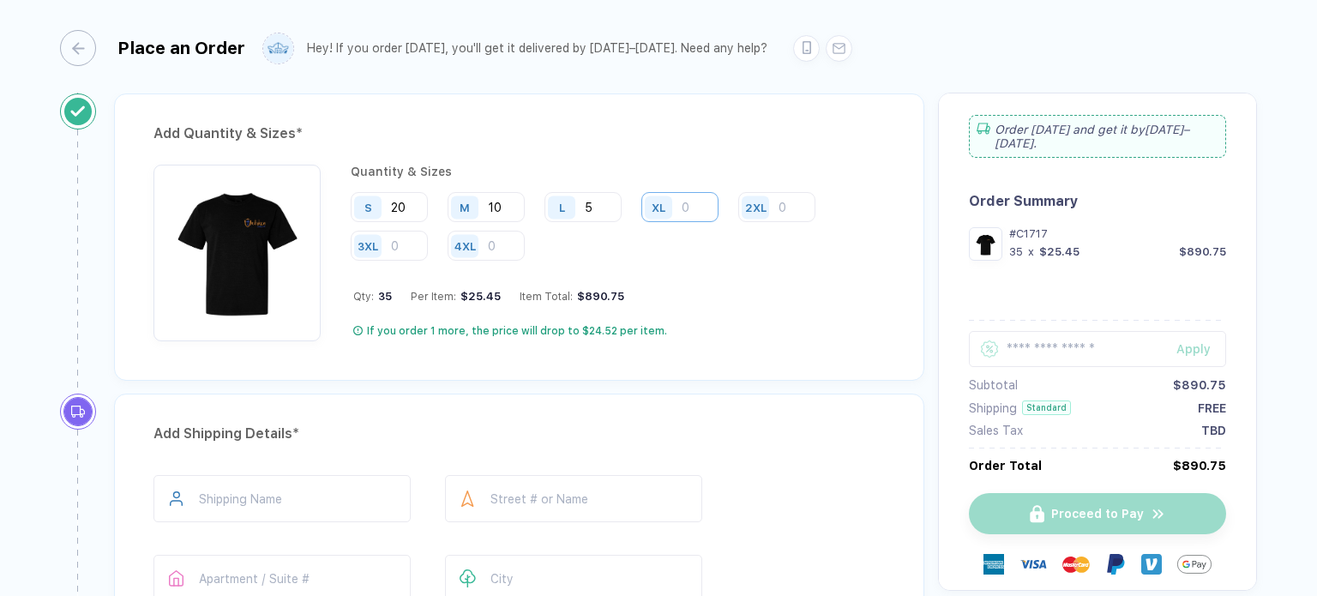
type input "1"
type input "2"
type input "3"
click at [1063, 245] on div "$24.67" at bounding box center [1059, 251] width 40 height 13
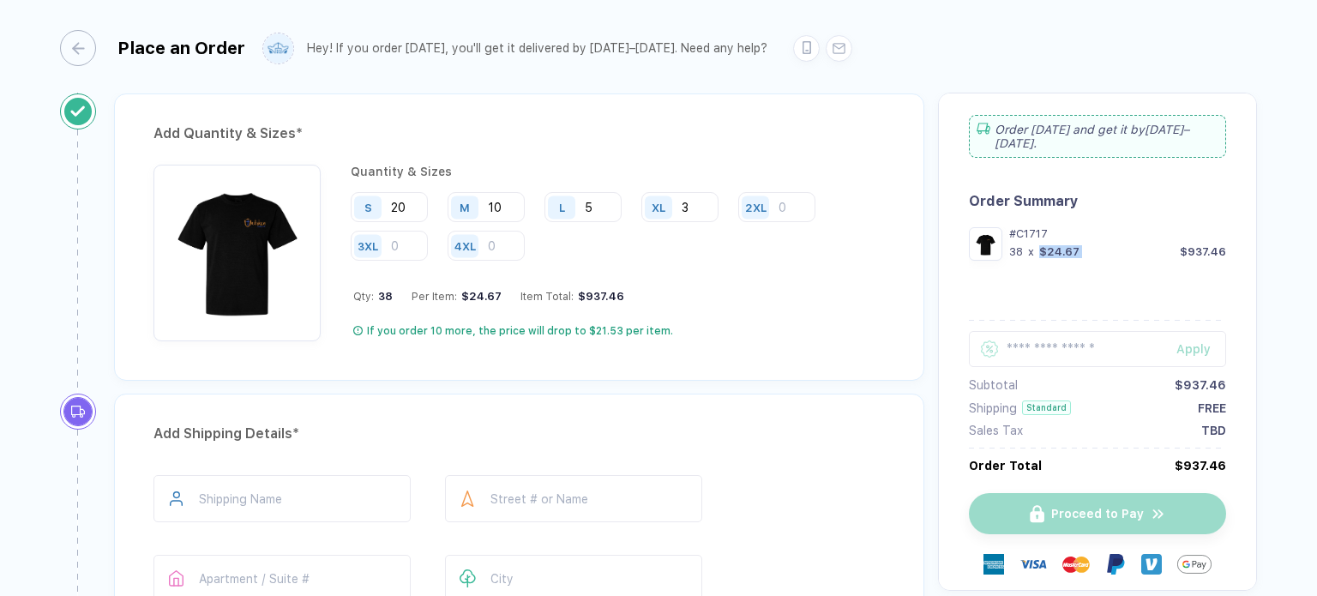
click at [1063, 245] on div "$24.67" at bounding box center [1059, 251] width 40 height 13
click at [1070, 245] on div "$24.67" at bounding box center [1059, 251] width 40 height 13
drag, startPoint x: 1070, startPoint y: 238, endPoint x: 1029, endPoint y: 242, distance: 41.4
click at [1029, 245] on div "38 x $24.67" at bounding box center [1044, 251] width 70 height 13
click at [702, 207] on input "3" at bounding box center [679, 207] width 77 height 30
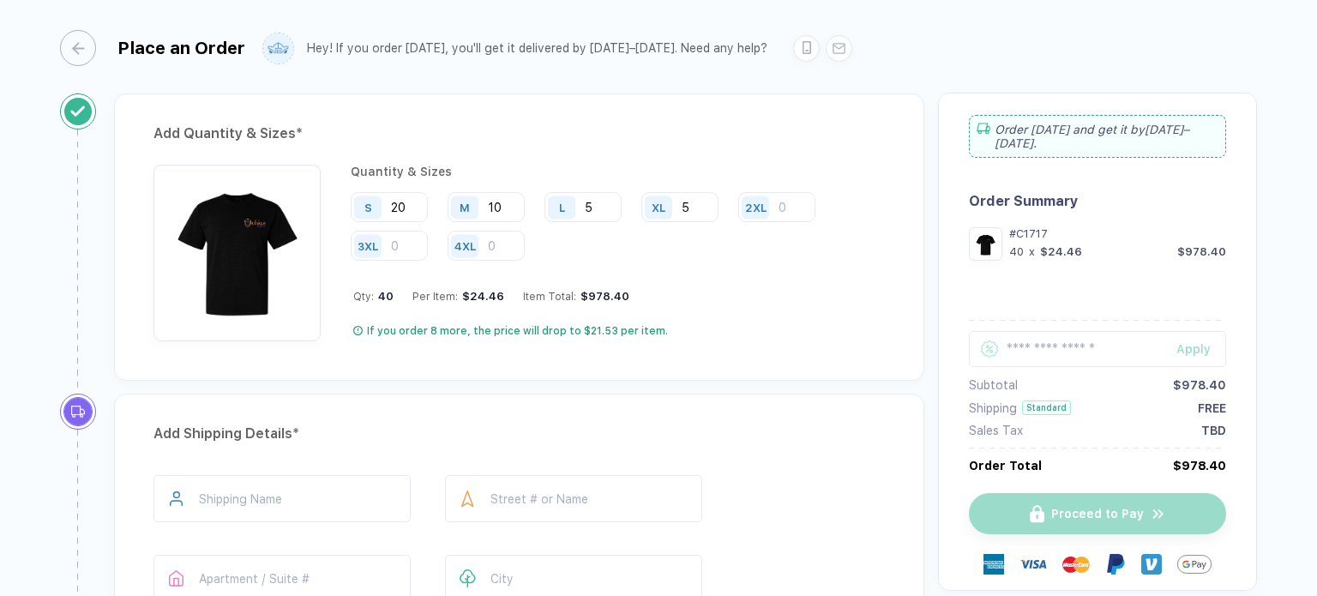
type input "5"
click at [1098, 246] on div "#C1717 40 x $24.46 $978.40" at bounding box center [1117, 243] width 217 height 33
drag, startPoint x: 1079, startPoint y: 239, endPoint x: 1041, endPoint y: 243, distance: 37.9
click at [1041, 245] on div "40 x $24.46 $978.40" at bounding box center [1117, 251] width 217 height 13
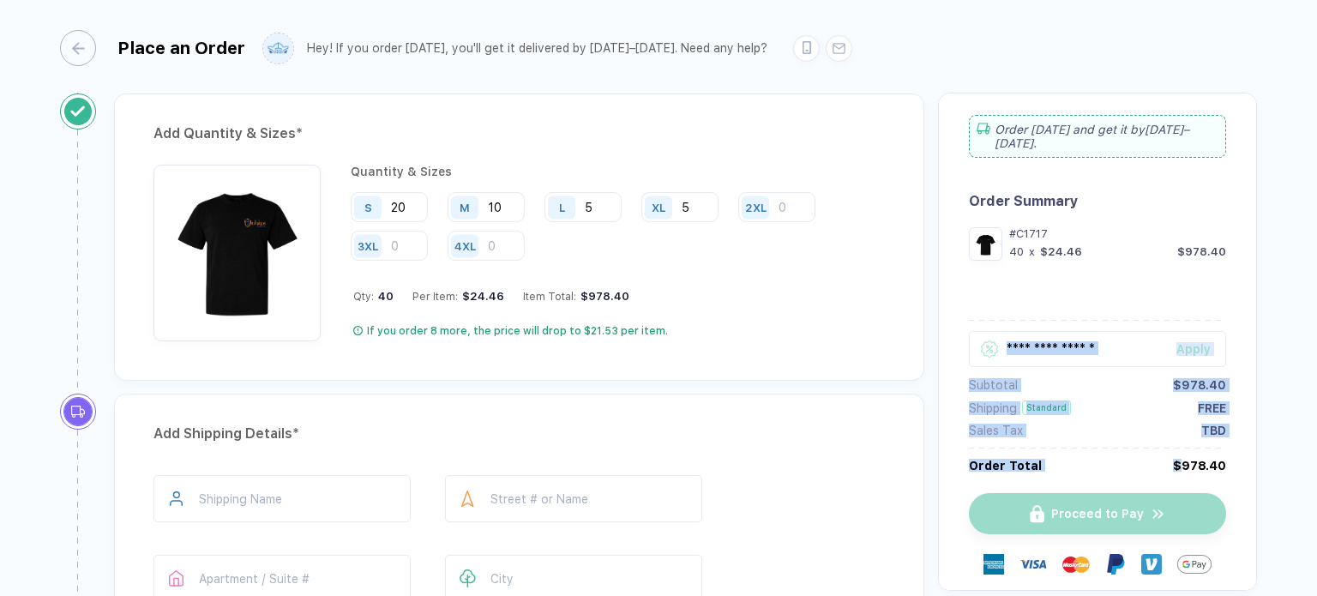
drag, startPoint x: 1175, startPoint y: 456, endPoint x: 1232, endPoint y: 455, distance: 57.5
click at [1232, 455] on div "Order [DATE] and get it by [DATE]–[DATE] . Order Summary #C1717 40 x $24.46 $97…" at bounding box center [1097, 342] width 319 height 498
click at [1223, 458] on div "Order [DATE] and get it by [DATE]–[DATE] . Order Summary #C1717 40 x $24.46 $97…" at bounding box center [1097, 342] width 319 height 498
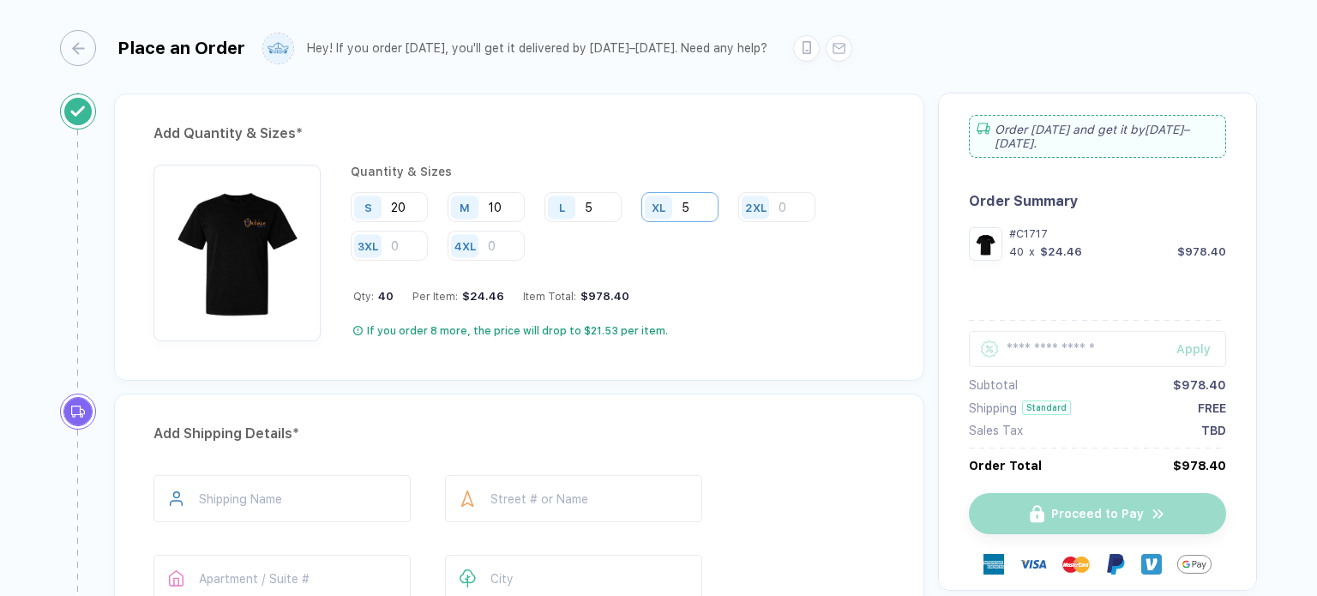
click at [695, 198] on input "5" at bounding box center [679, 207] width 77 height 30
type input "1"
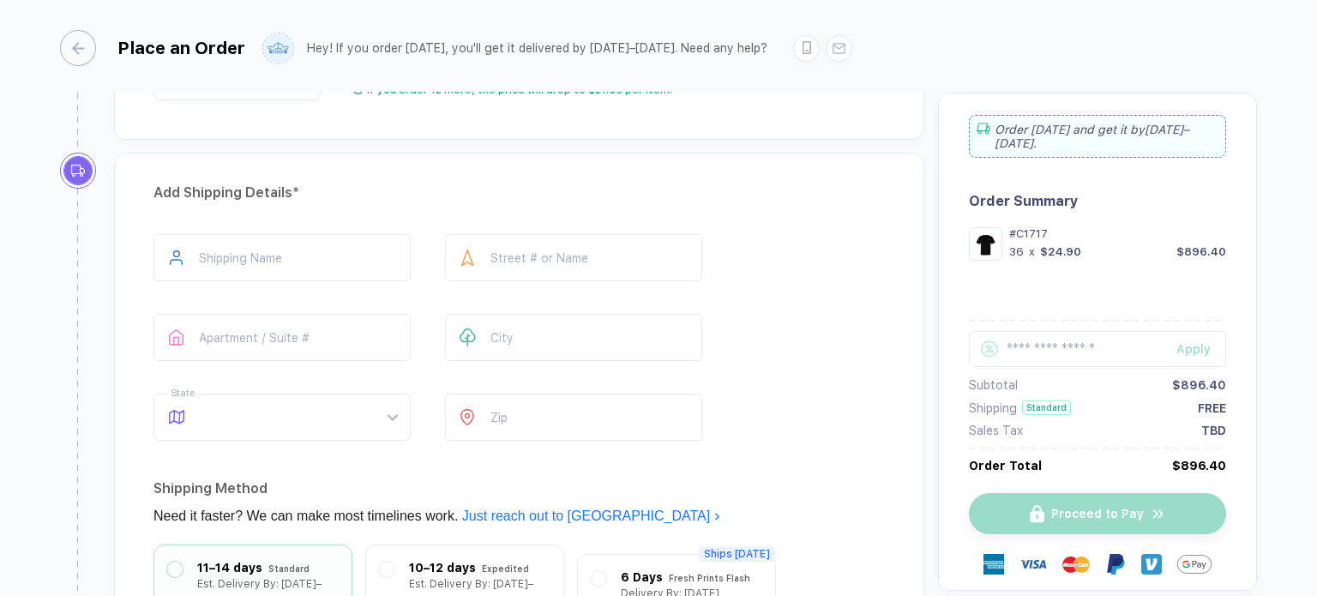
scroll to position [1063, 0]
click at [274, 236] on input "text" at bounding box center [281, 256] width 257 height 47
type input "**********"
click at [549, 234] on input "text" at bounding box center [573, 256] width 257 height 47
type input "**********"
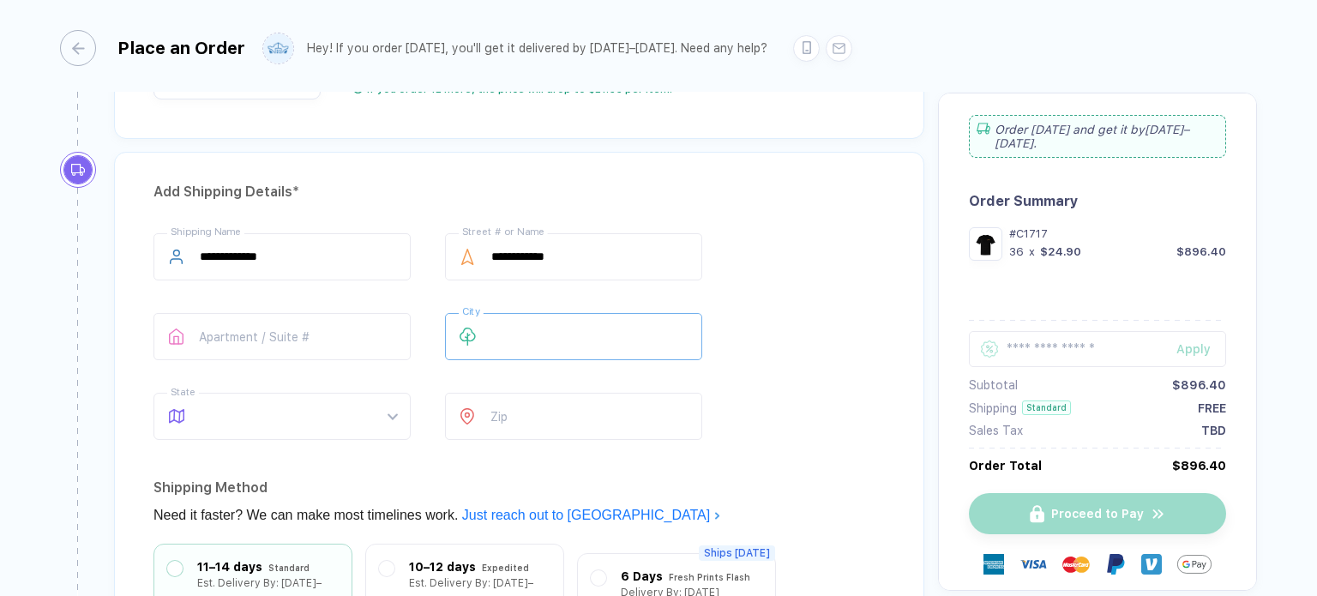
click at [535, 333] on input "text" at bounding box center [573, 336] width 257 height 47
click at [339, 424] on span at bounding box center [298, 416] width 197 height 45
type input "*****"
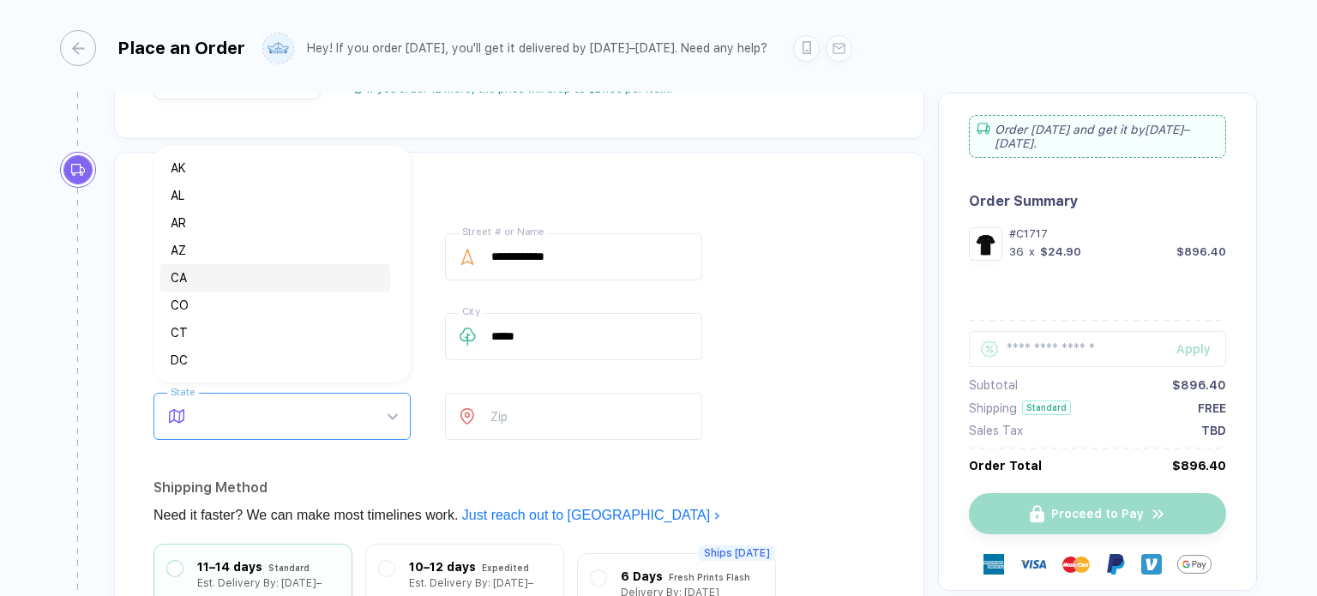
click at [288, 280] on div "CA" at bounding box center [275, 277] width 209 height 19
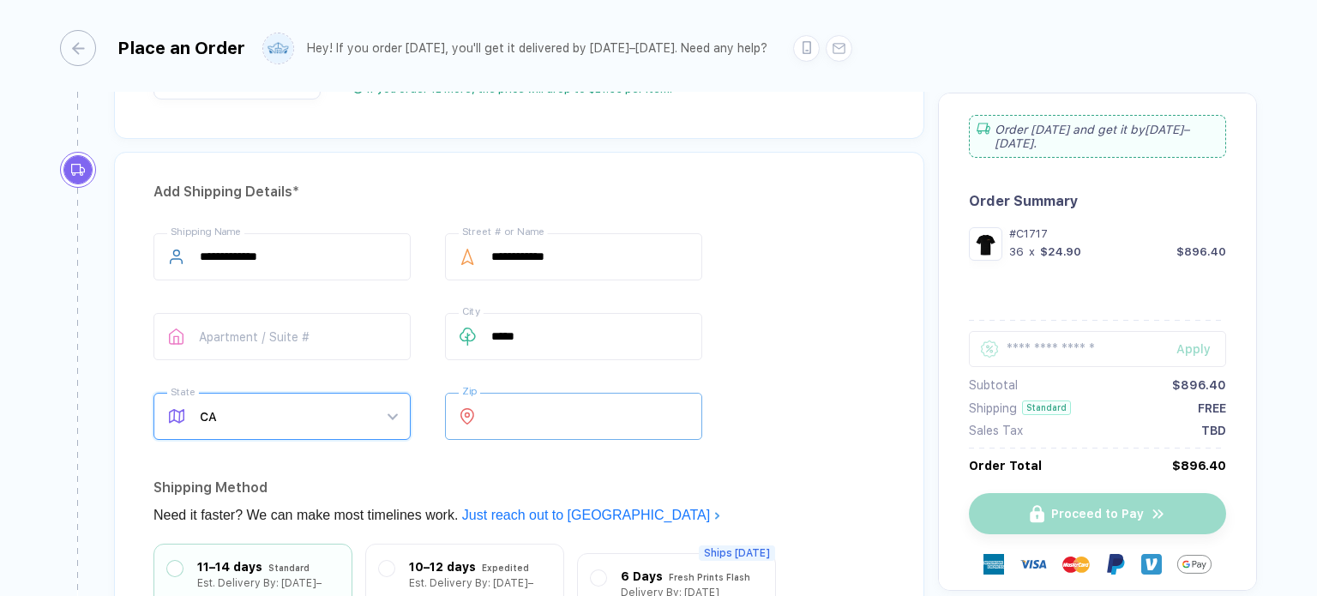
click at [540, 419] on input "number" at bounding box center [573, 416] width 257 height 47
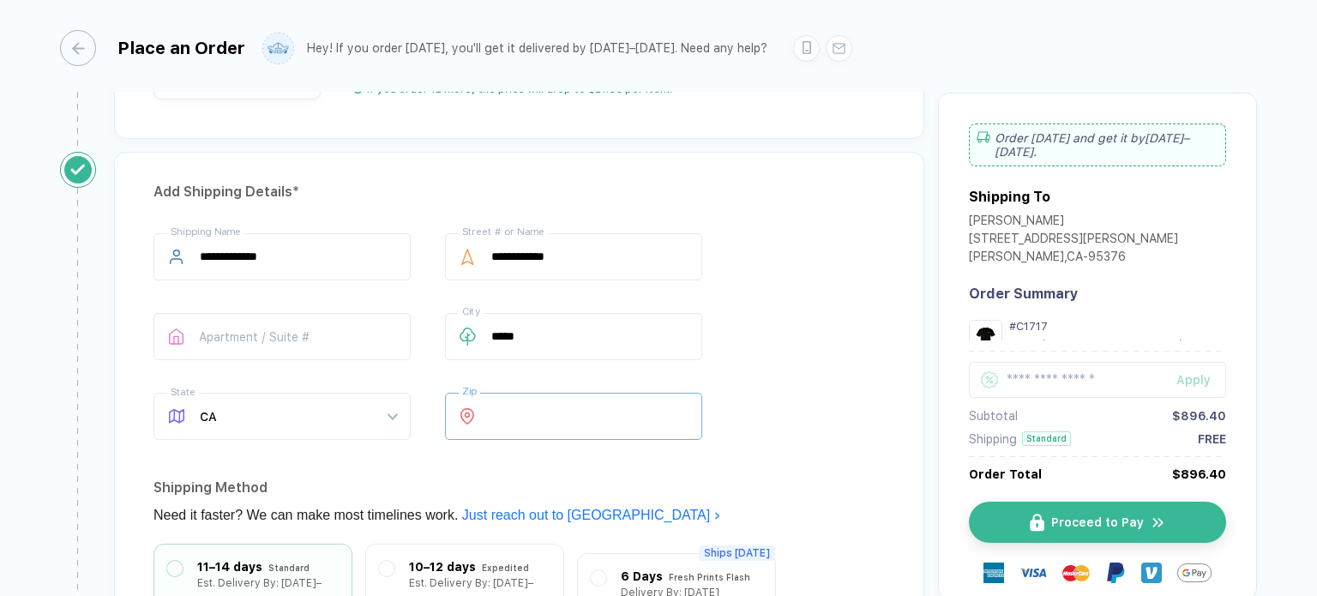
type input "*****"
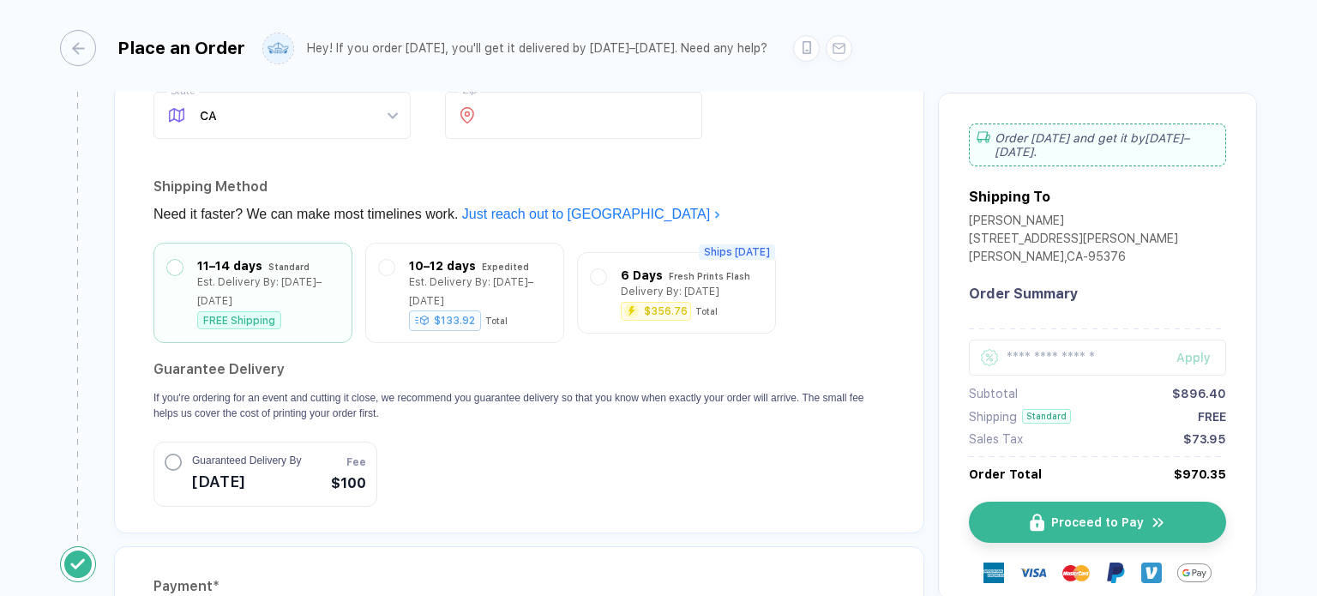
scroll to position [1374, 0]
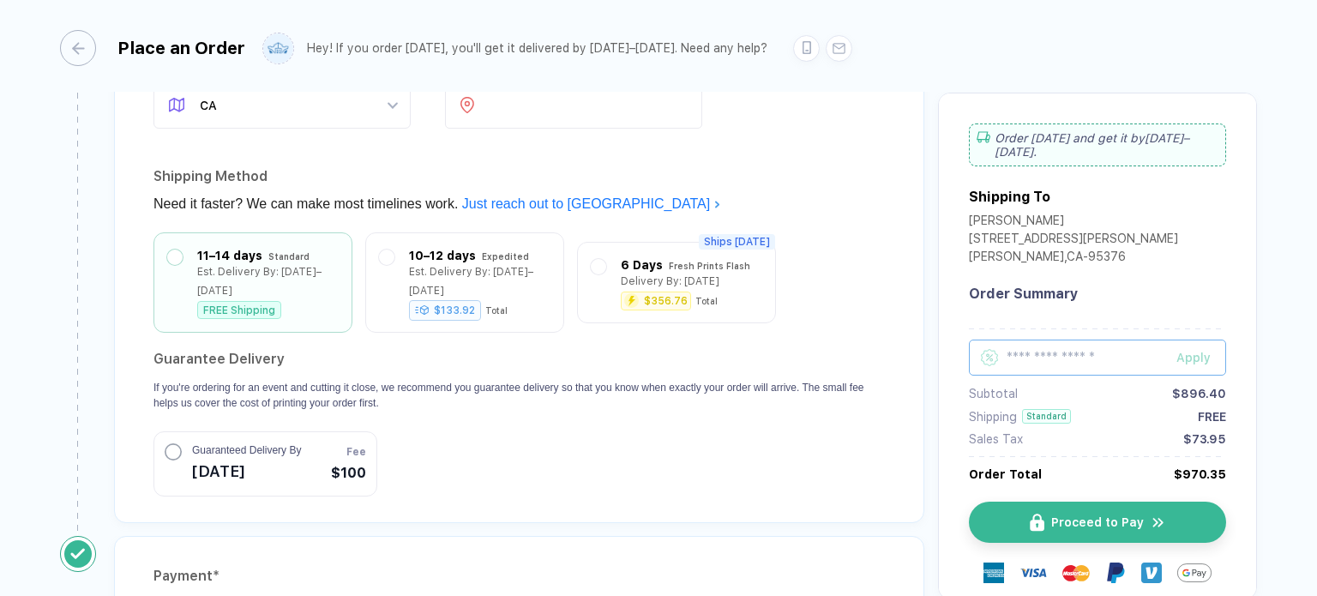
click at [1120, 351] on input "text" at bounding box center [1097, 358] width 257 height 36
click at [1182, 356] on div "Apply" at bounding box center [1201, 358] width 50 height 14
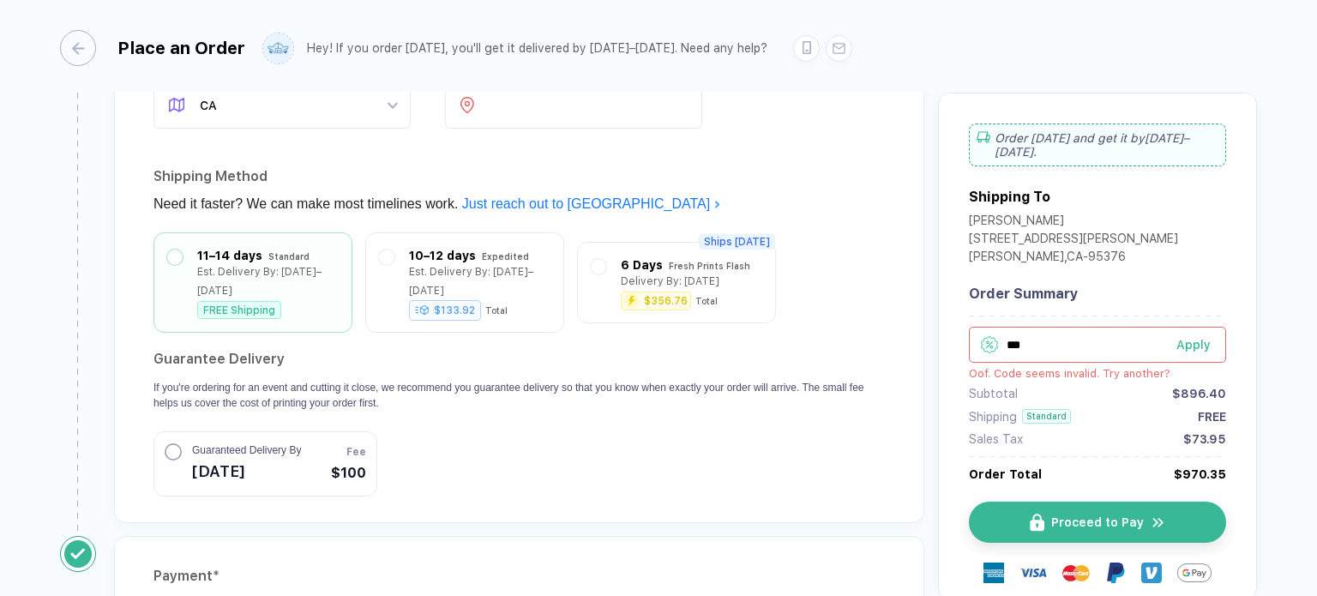
click at [1182, 356] on button "Apply" at bounding box center [1190, 345] width 71 height 36
click at [1107, 343] on input "***" at bounding box center [1097, 345] width 257 height 36
click at [1190, 359] on div "Apply" at bounding box center [1201, 358] width 50 height 14
click at [1108, 340] on input "*******" at bounding box center [1097, 345] width 257 height 36
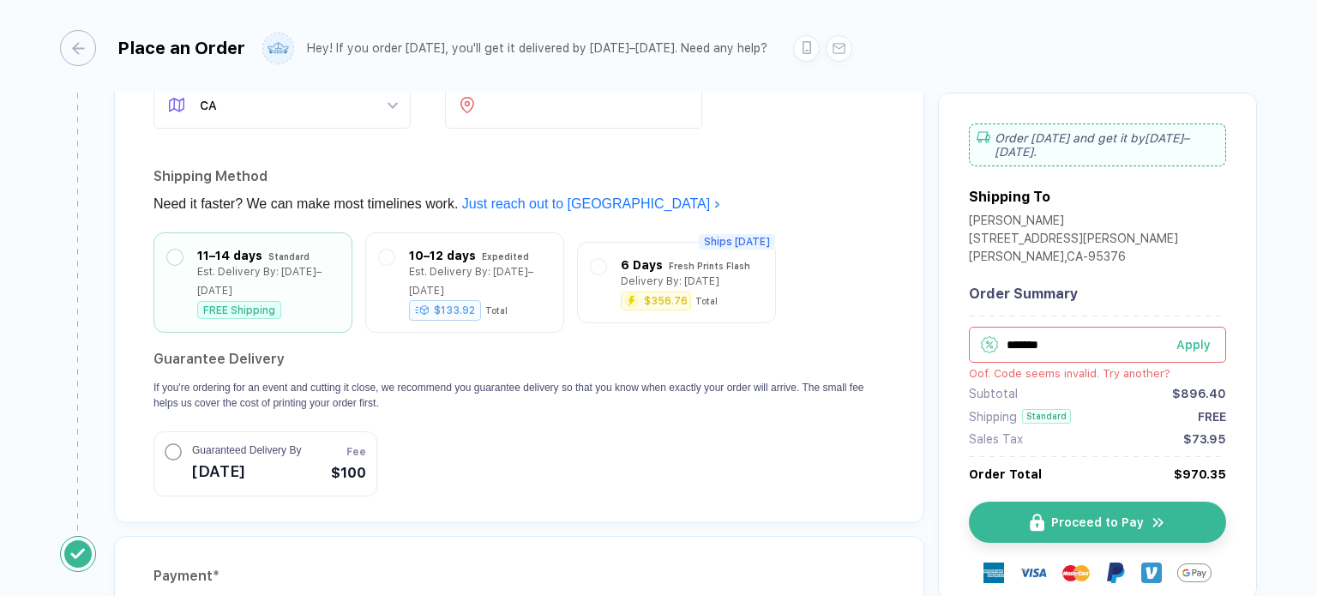
drag, startPoint x: 1108, startPoint y: 340, endPoint x: 1180, endPoint y: 15, distance: 332.8
click at [1104, 328] on input "*******" at bounding box center [1097, 345] width 257 height 36
type input "*"
click at [1178, 346] on button "Apply" at bounding box center [1190, 358] width 71 height 36
click at [1178, 346] on div "Apply" at bounding box center [1201, 345] width 50 height 14
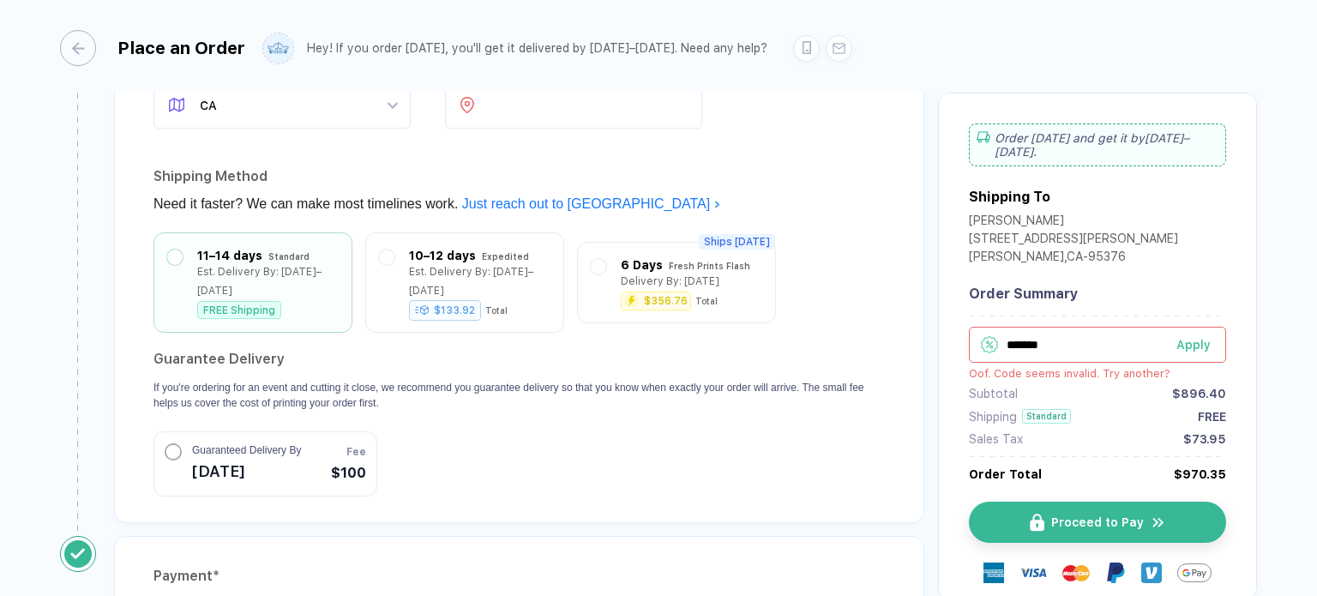
click at [1080, 349] on input "*******" at bounding box center [1097, 345] width 257 height 36
click at [1186, 351] on div "Apply" at bounding box center [1201, 358] width 50 height 14
click at [1087, 335] on input "**********" at bounding box center [1097, 345] width 257 height 36
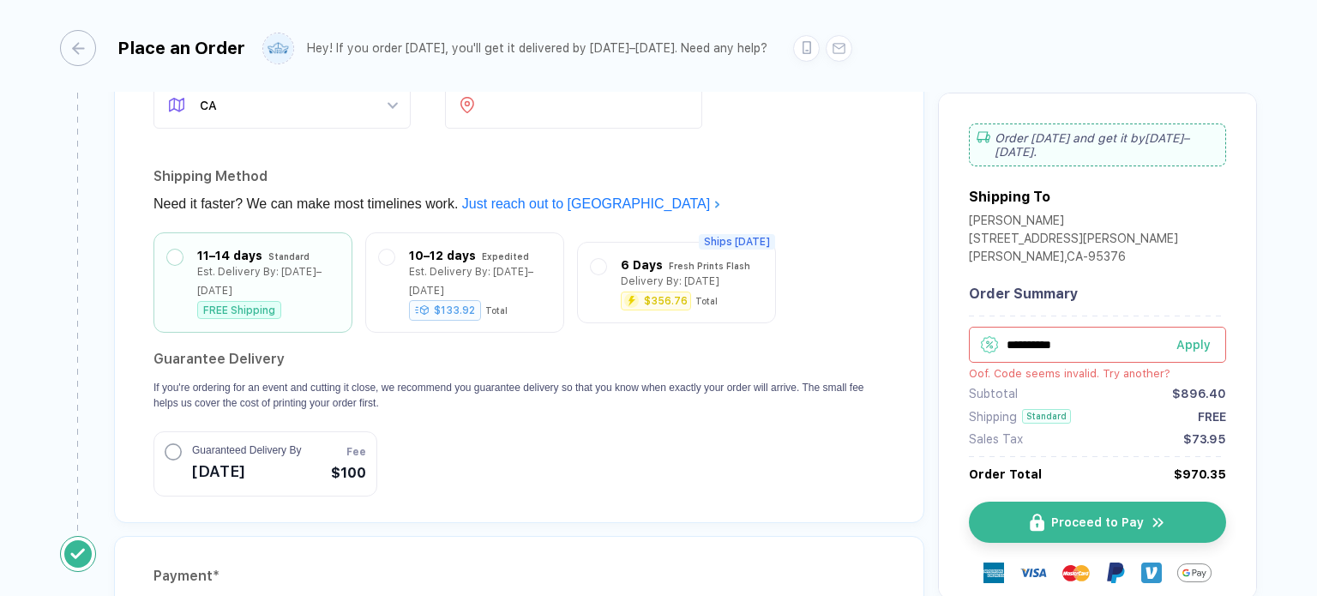
click at [1087, 335] on input "**********" at bounding box center [1097, 345] width 257 height 36
click at [1194, 352] on div "Apply" at bounding box center [1201, 358] width 50 height 14
click at [1060, 342] on input "*******" at bounding box center [1097, 345] width 257 height 36
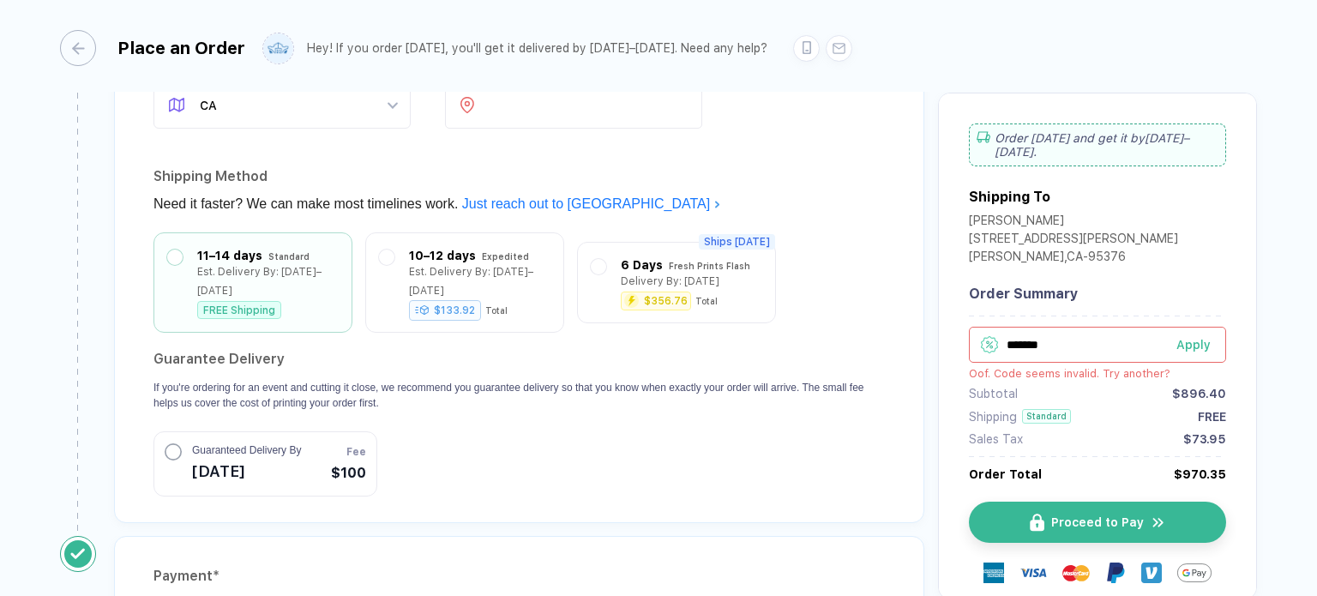
click at [1196, 340] on div "Apply" at bounding box center [1201, 345] width 50 height 14
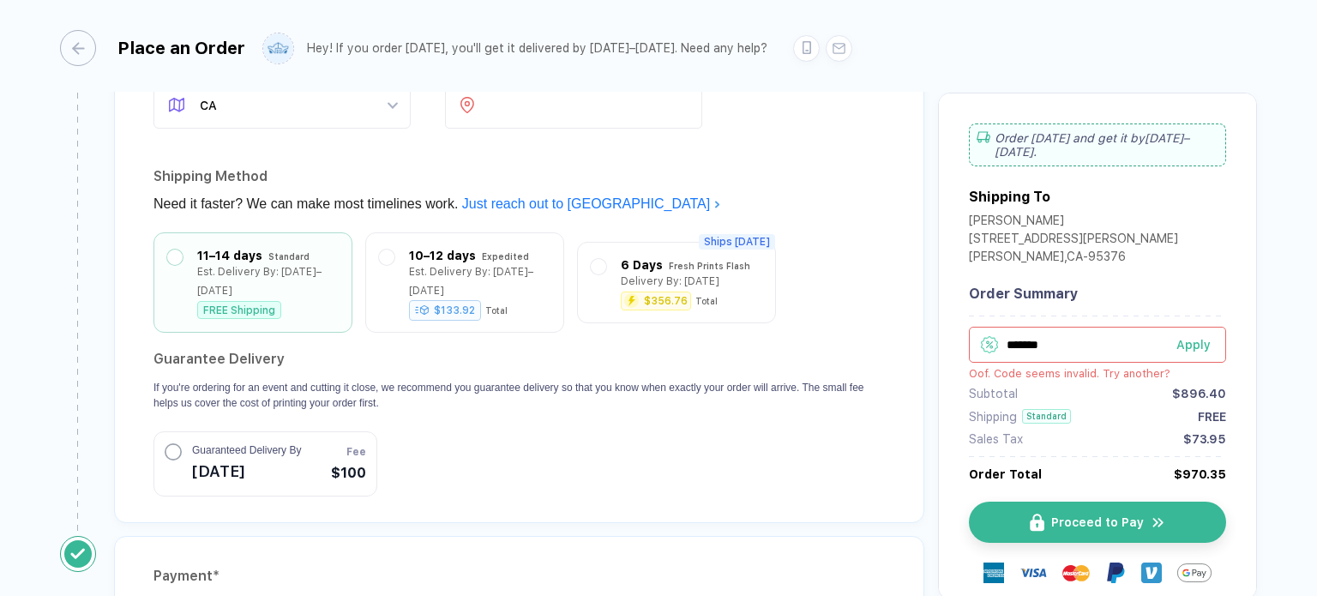
click at [1138, 342] on input "*******" at bounding box center [1097, 345] width 257 height 36
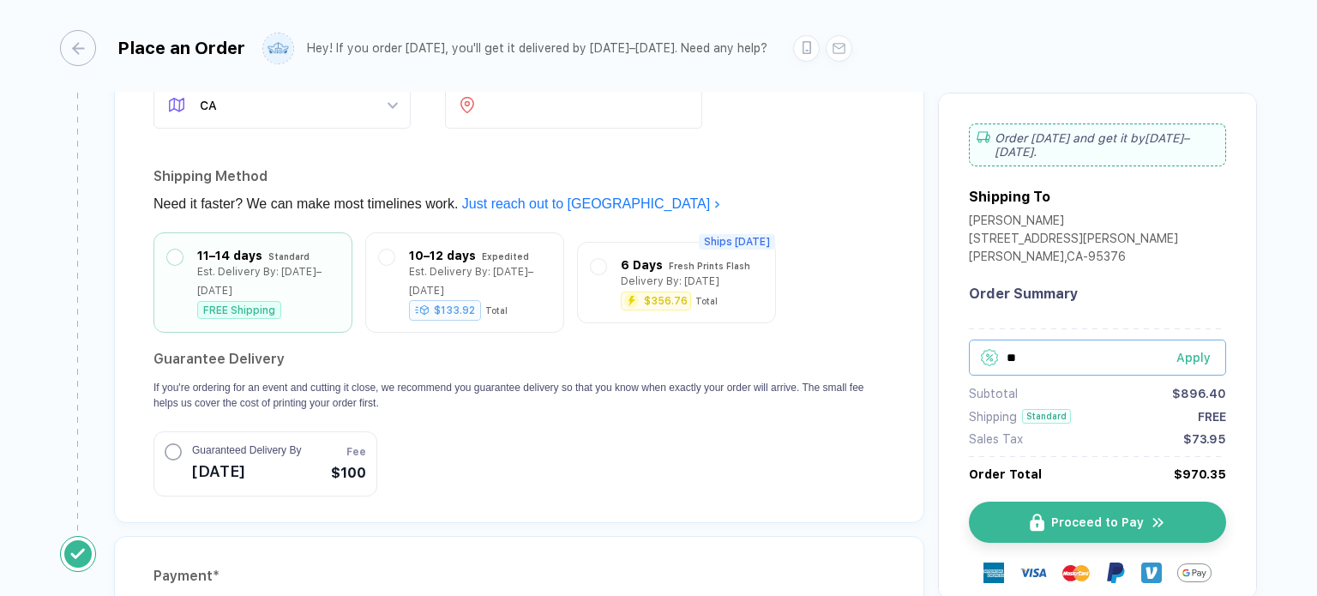
type input "*"
click at [1187, 351] on div "Apply" at bounding box center [1201, 358] width 50 height 14
click at [1051, 358] on input "text" at bounding box center [1097, 358] width 257 height 36
paste input "*******"
type input "*******"
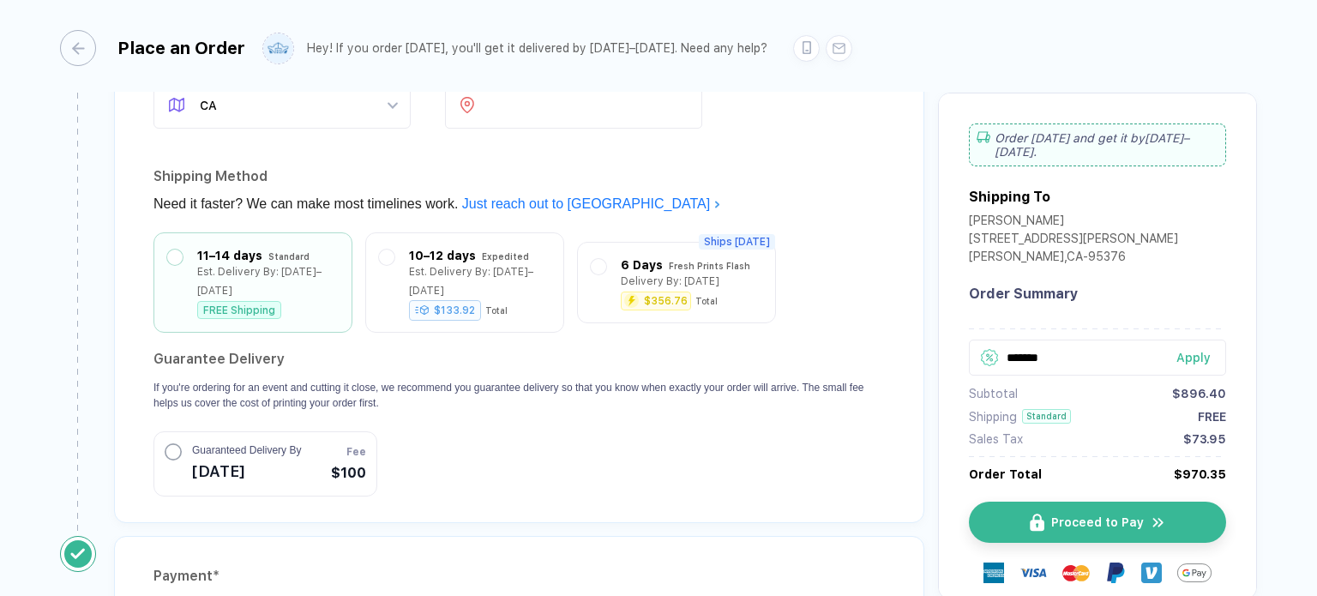
drag, startPoint x: 1101, startPoint y: 509, endPoint x: 1237, endPoint y: 389, distance: 181.6
click at [1237, 389] on div "Order [DATE] and get it by [DATE]–[DATE] . Shipping To [PERSON_NAME] [STREET_AD…" at bounding box center [1097, 346] width 319 height 507
click at [1190, 351] on div "Apply" at bounding box center [1201, 358] width 50 height 14
click at [1190, 346] on div "Apply" at bounding box center [1201, 345] width 50 height 14
click at [1122, 335] on input "*******" at bounding box center [1097, 345] width 257 height 36
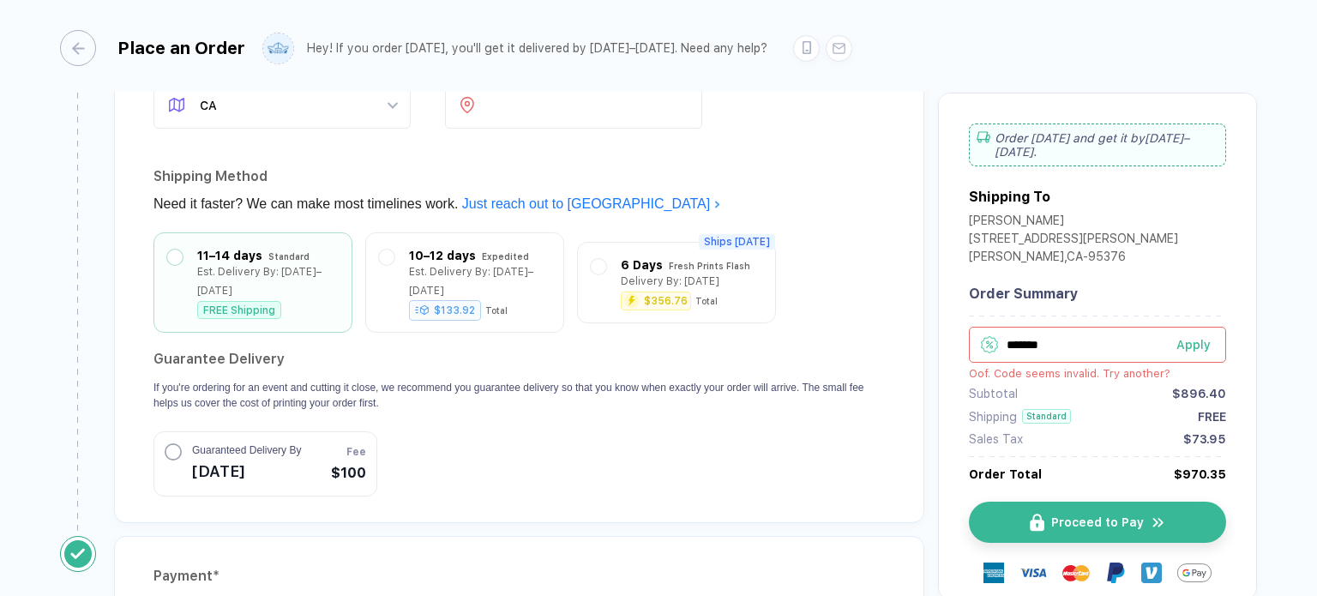
click at [1122, 335] on input "*******" at bounding box center [1097, 345] width 257 height 36
click at [1167, 357] on button "Apply" at bounding box center [1190, 358] width 71 height 36
click at [1161, 235] on div "[PERSON_NAME] [STREET_ADDRESS][PERSON_NAME]" at bounding box center [1097, 240] width 257 height 54
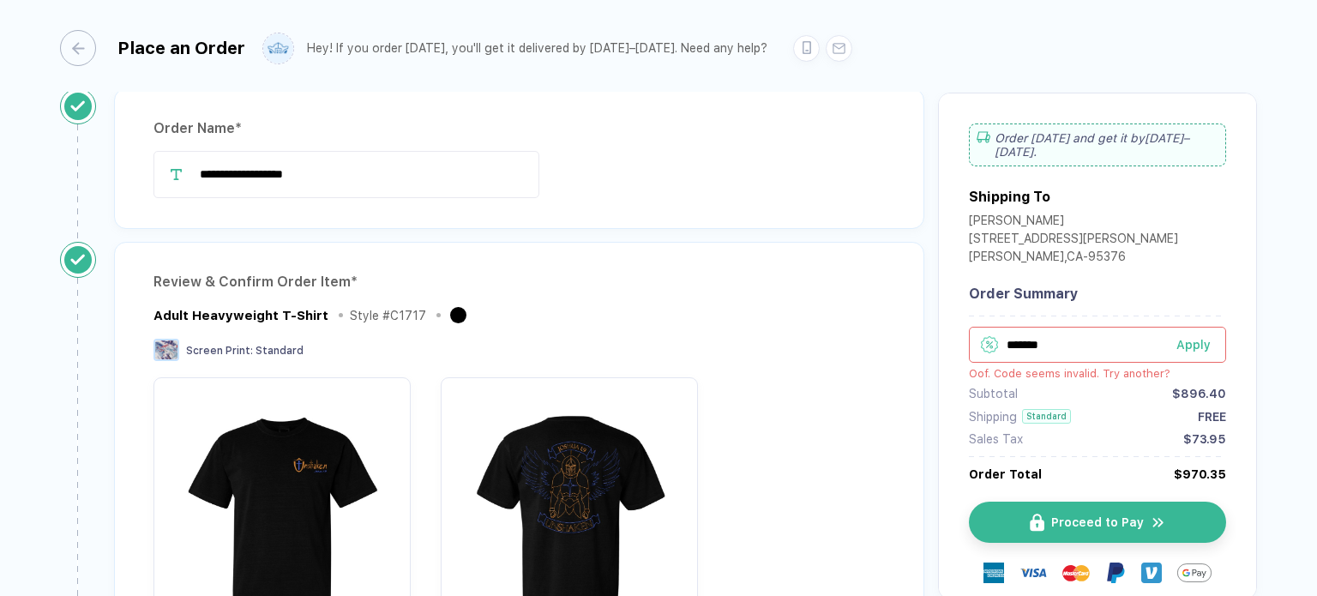
scroll to position [0, 0]
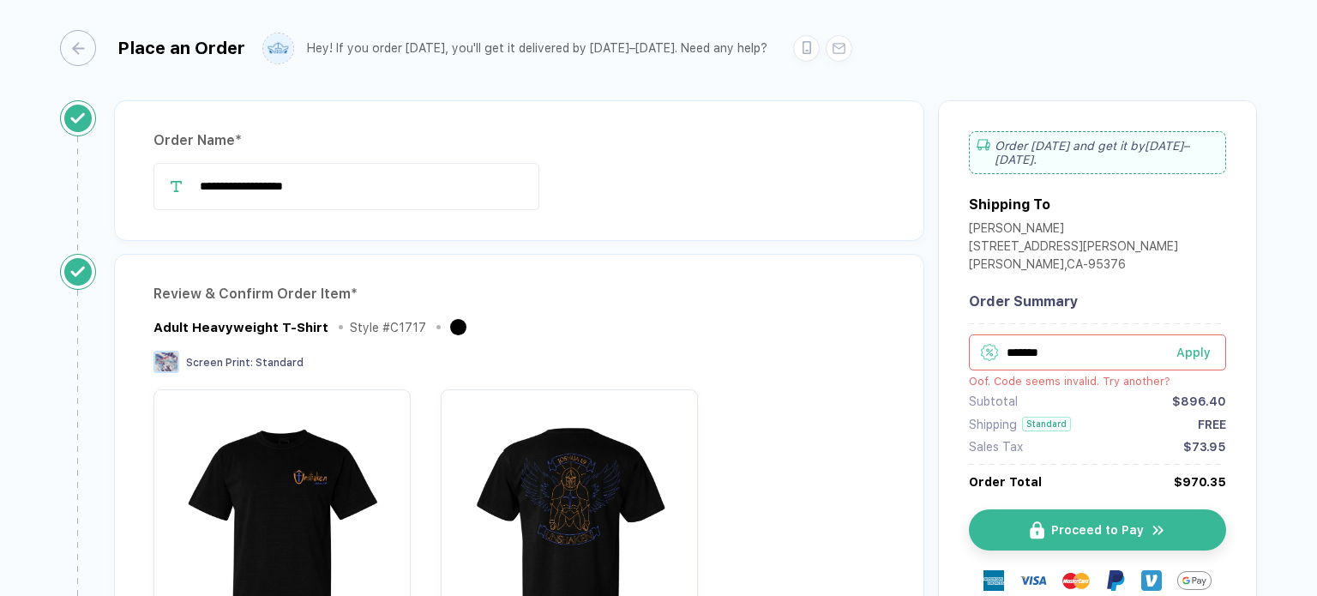
click at [1176, 349] on div "Apply" at bounding box center [1201, 353] width 50 height 14
click at [1096, 345] on input "*******" at bounding box center [1097, 352] width 257 height 36
type input "*"
type input "*******"
click at [1161, 361] on button "Apply" at bounding box center [1190, 365] width 71 height 36
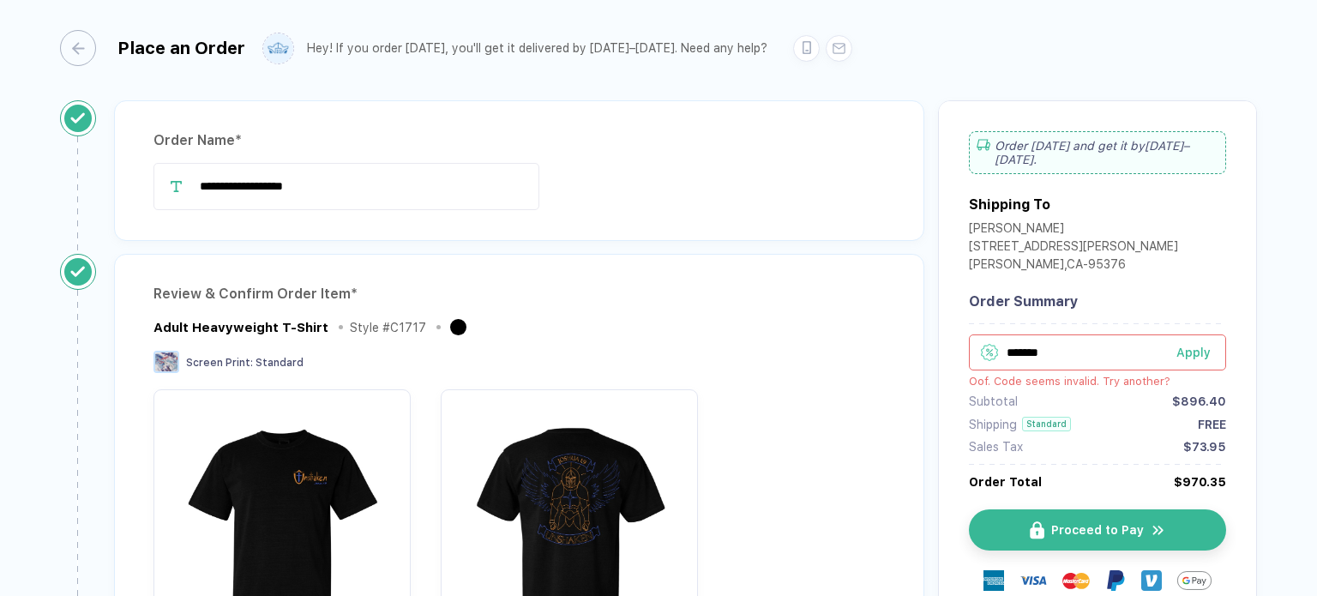
click at [1120, 366] on input "*******" at bounding box center [1097, 352] width 257 height 36
click at [1149, 296] on div "Order Summary" at bounding box center [1097, 301] width 257 height 16
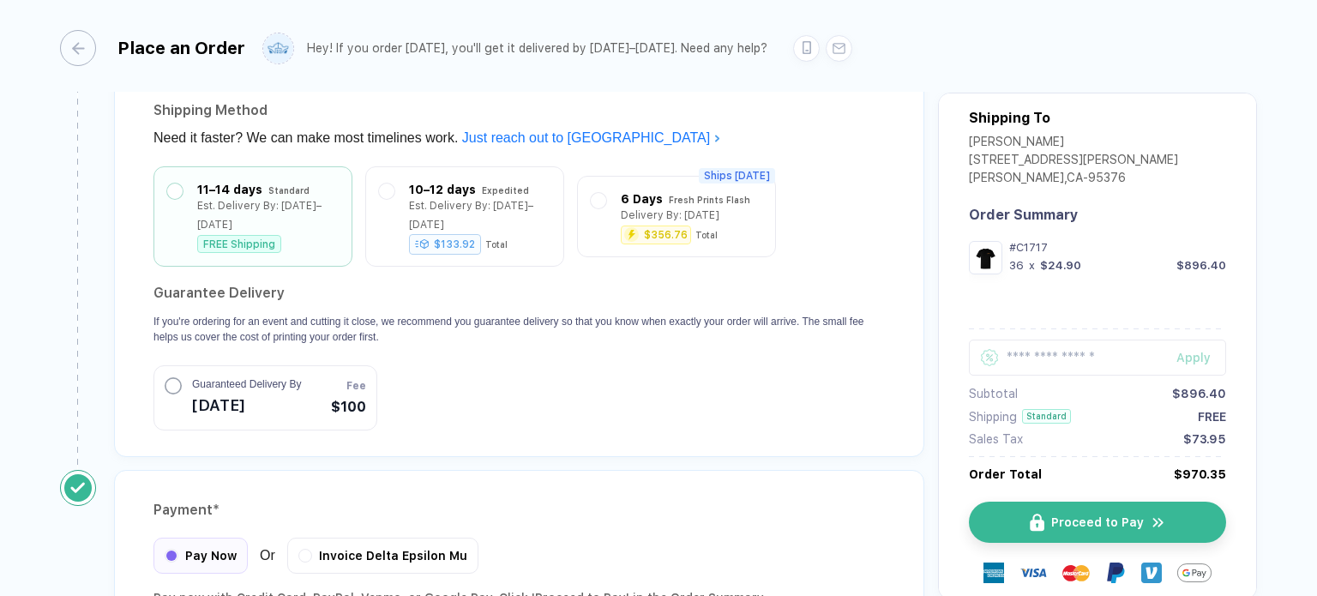
scroll to position [1604, 0]
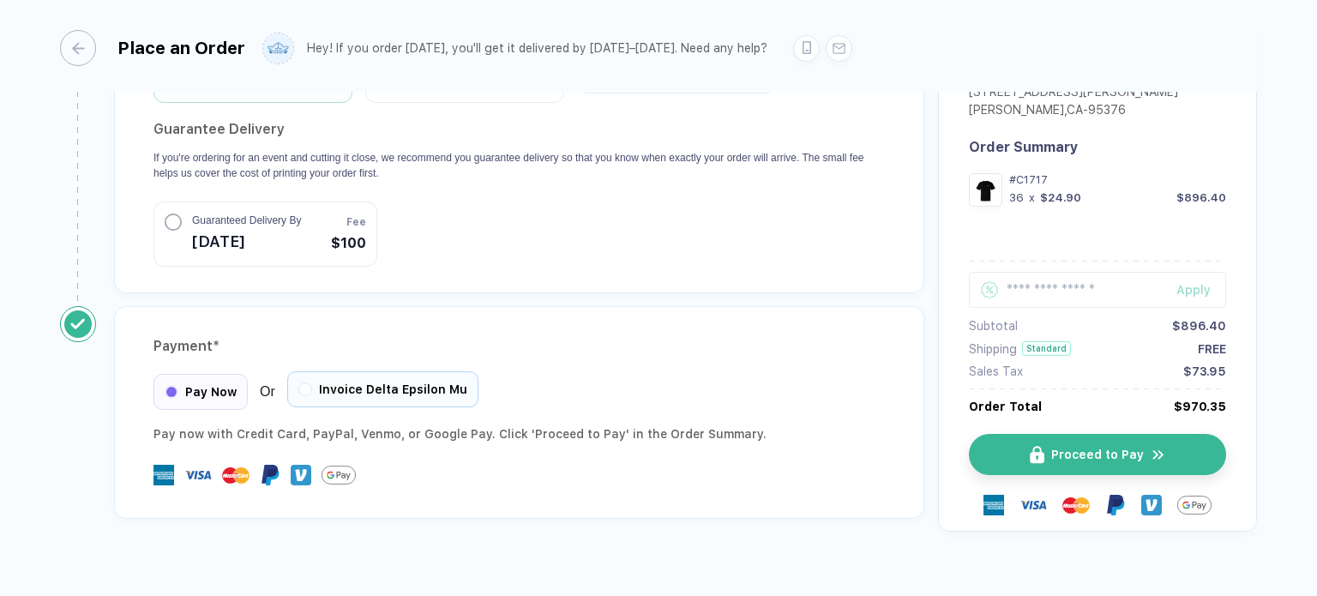
click at [418, 371] on div "Invoice Delta Epsilon Mu" at bounding box center [382, 389] width 191 height 36
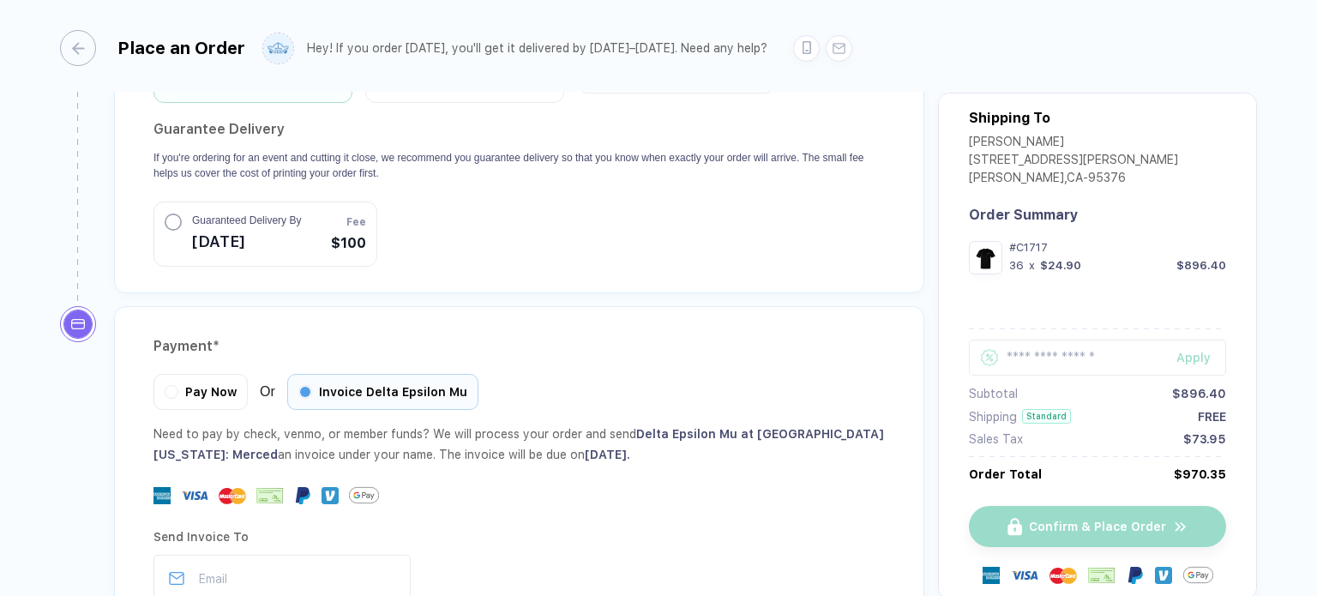
click at [336, 424] on div "Need to pay by check, venmo, or member funds? We will process your order and se…" at bounding box center [518, 444] width 731 height 41
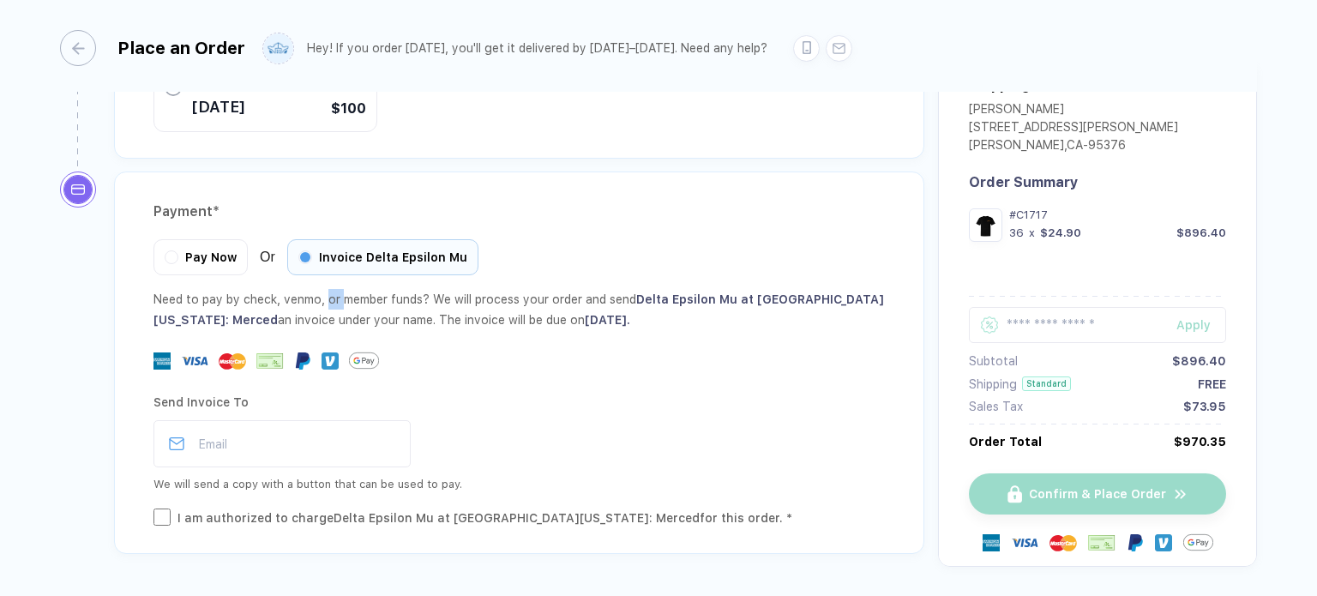
scroll to position [1738, 0]
click at [207, 249] on span "Pay Now" at bounding box center [210, 256] width 51 height 14
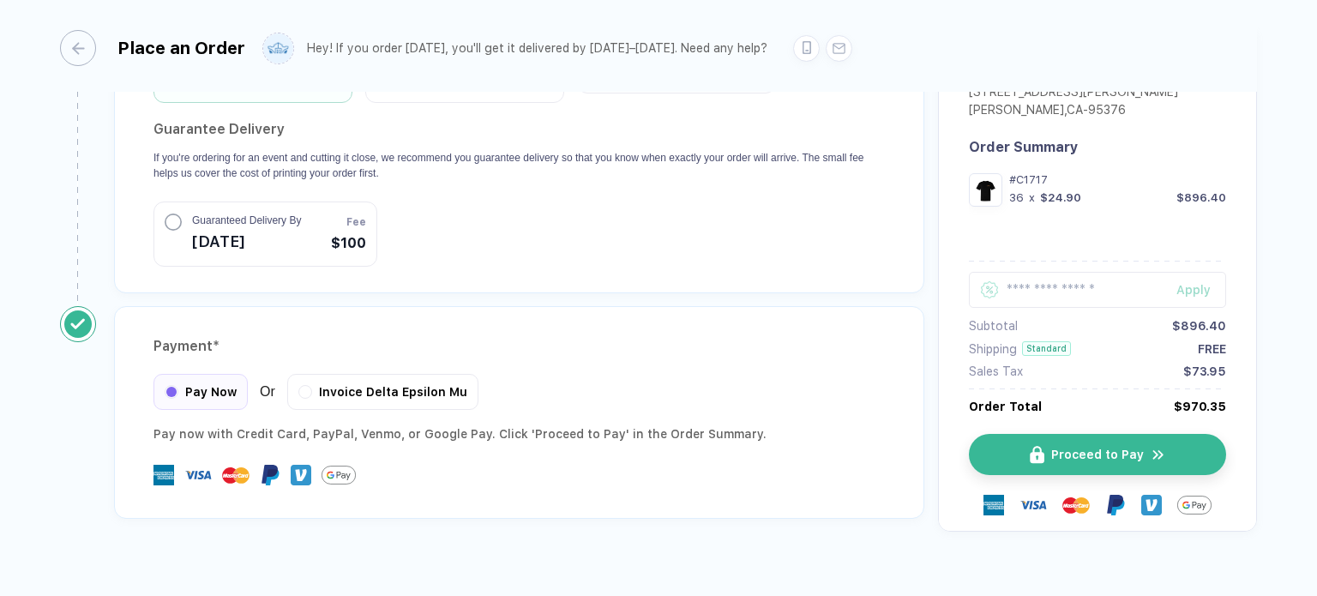
click at [549, 374] on div "Pay Now Or Invoice Delta Epsilon Mu" at bounding box center [518, 392] width 731 height 36
